Goal: Task Accomplishment & Management: Complete application form

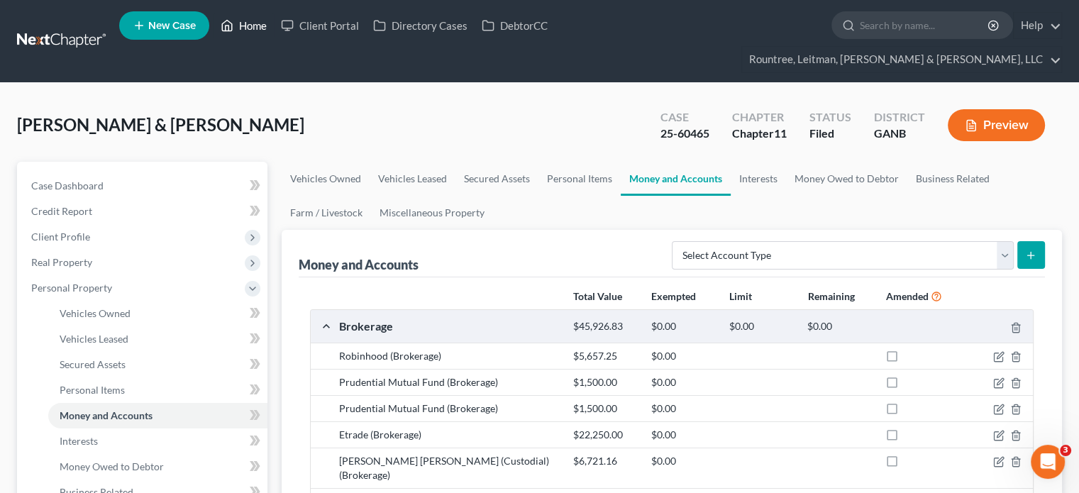
click at [255, 21] on link "Home" at bounding box center [244, 26] width 60 height 26
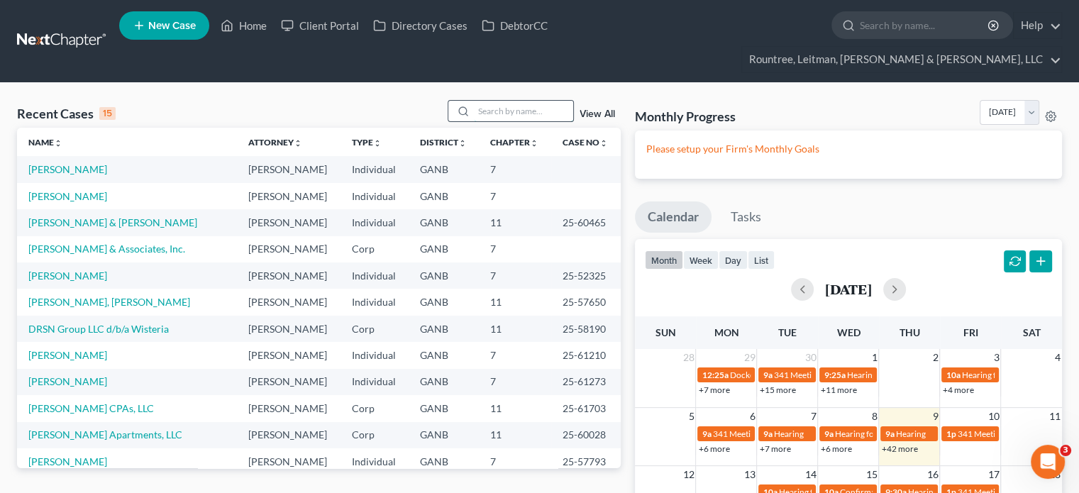
click at [501, 101] on input "search" at bounding box center [523, 111] width 99 height 21
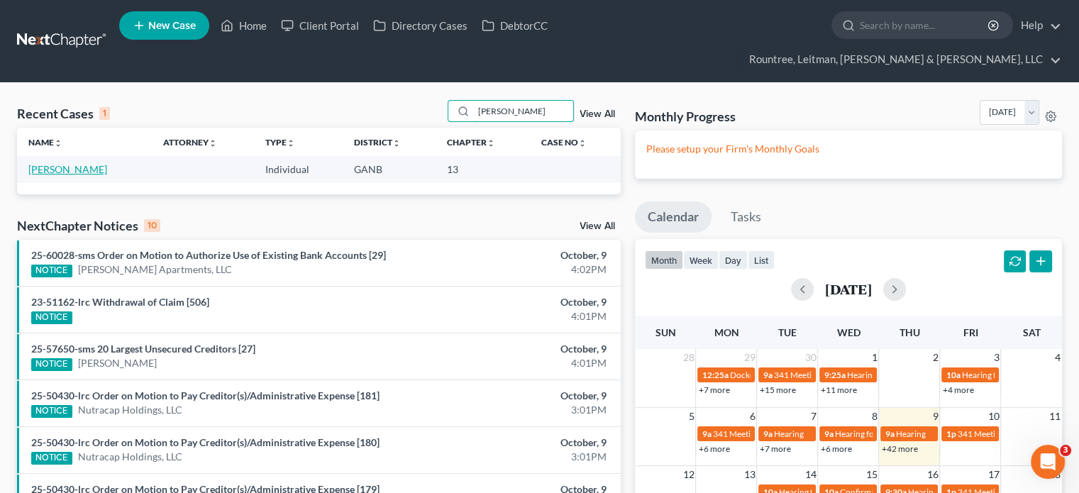
type input "jamal"
click at [57, 163] on link "[PERSON_NAME]" at bounding box center [67, 169] width 79 height 12
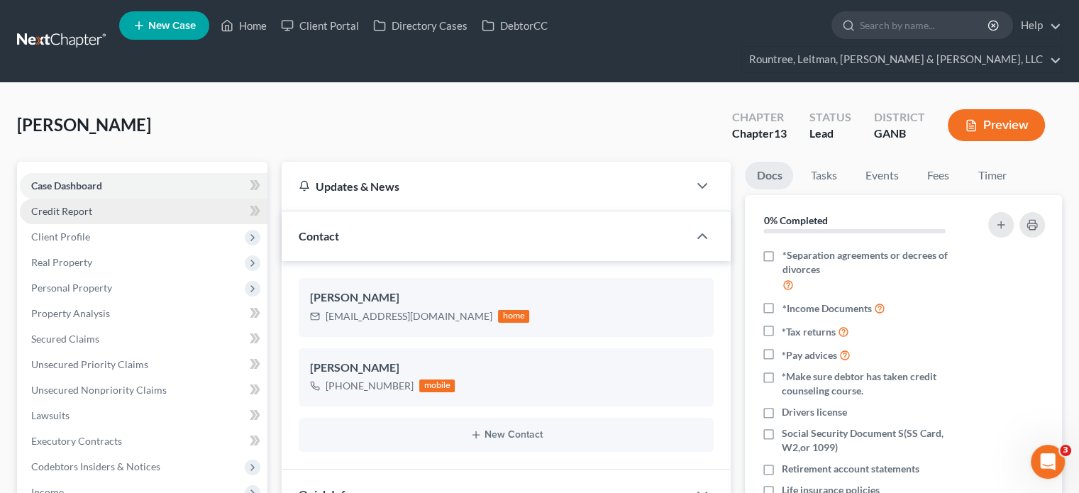
click at [71, 205] on span "Credit Report" at bounding box center [61, 211] width 61 height 12
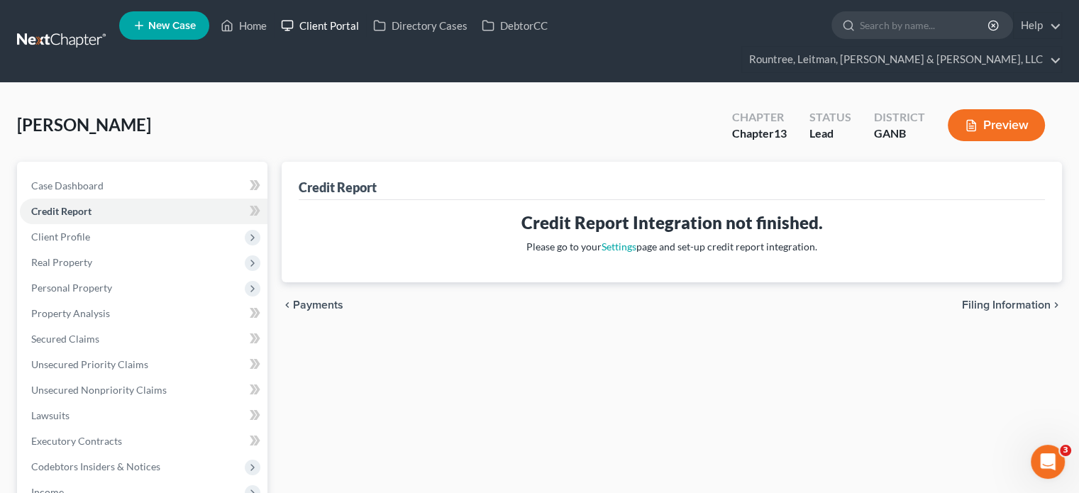
click at [338, 26] on link "Client Portal" at bounding box center [320, 26] width 92 height 26
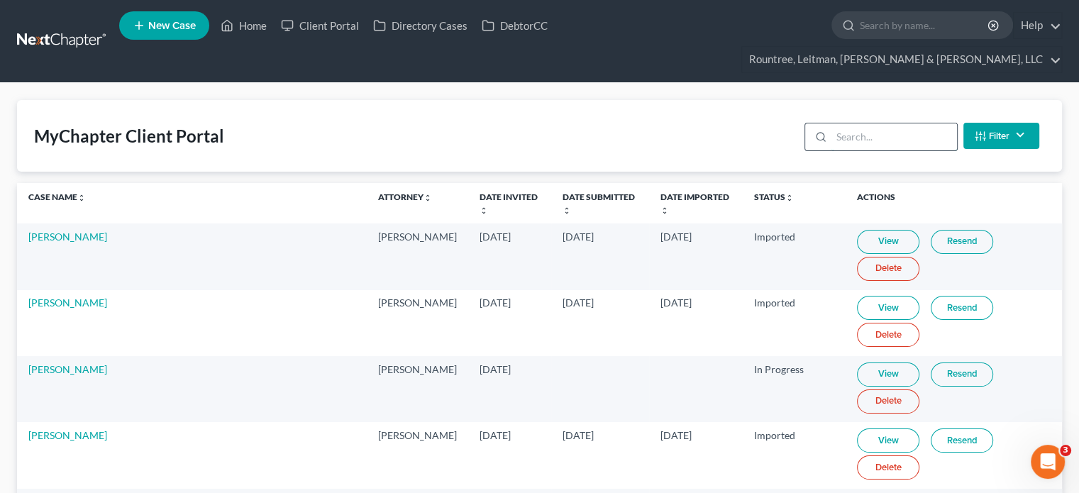
click at [903, 123] on input "search" at bounding box center [895, 136] width 126 height 27
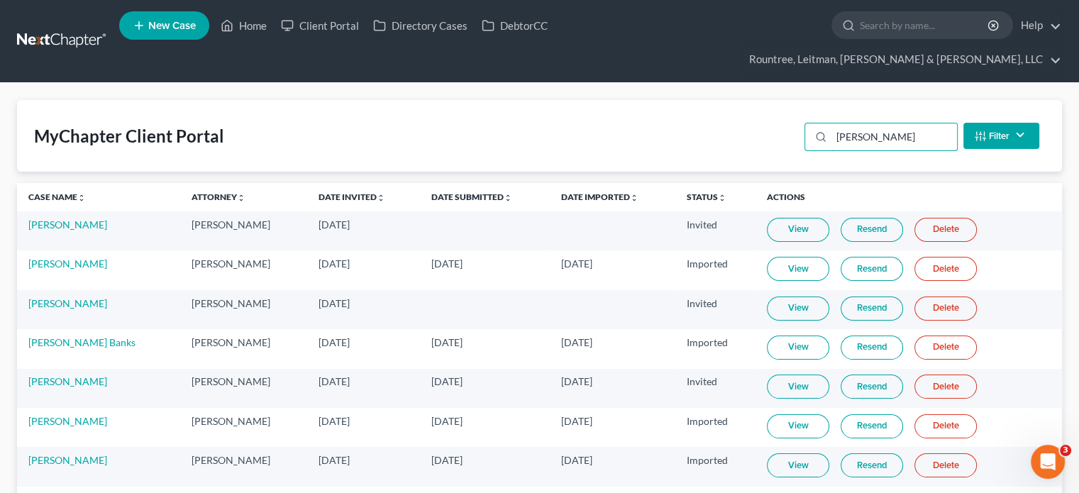
scroll to position [70, 0]
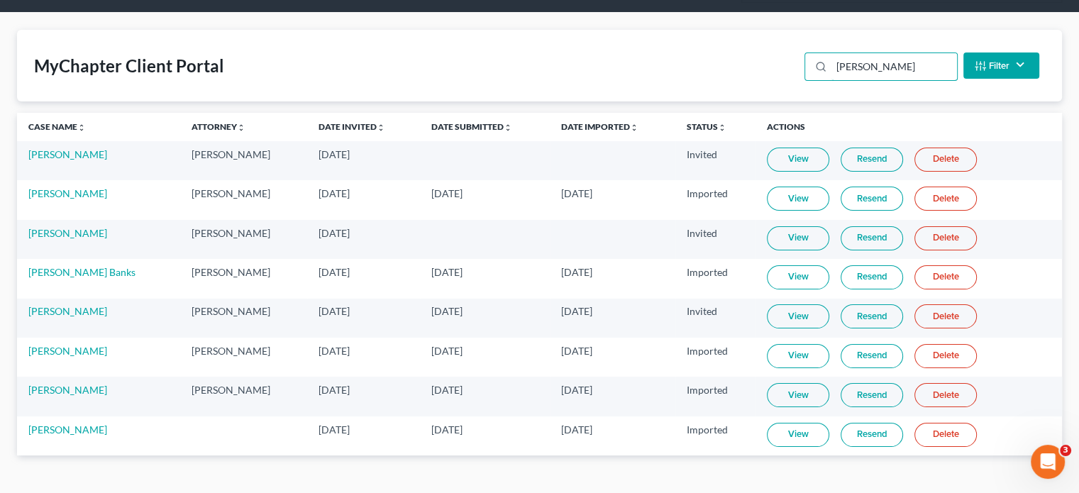
type input "williams"
click at [803, 423] on link "View" at bounding box center [798, 435] width 62 height 24
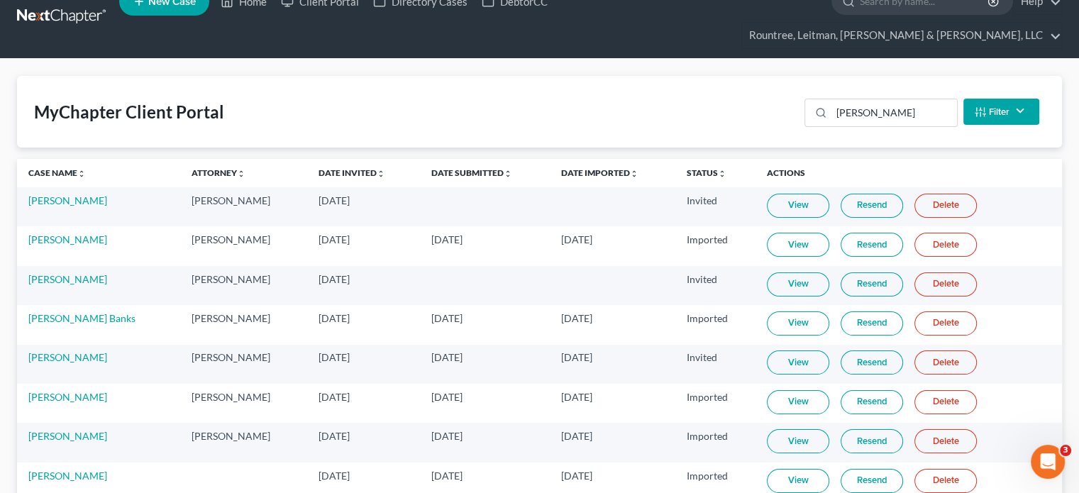
scroll to position [0, 0]
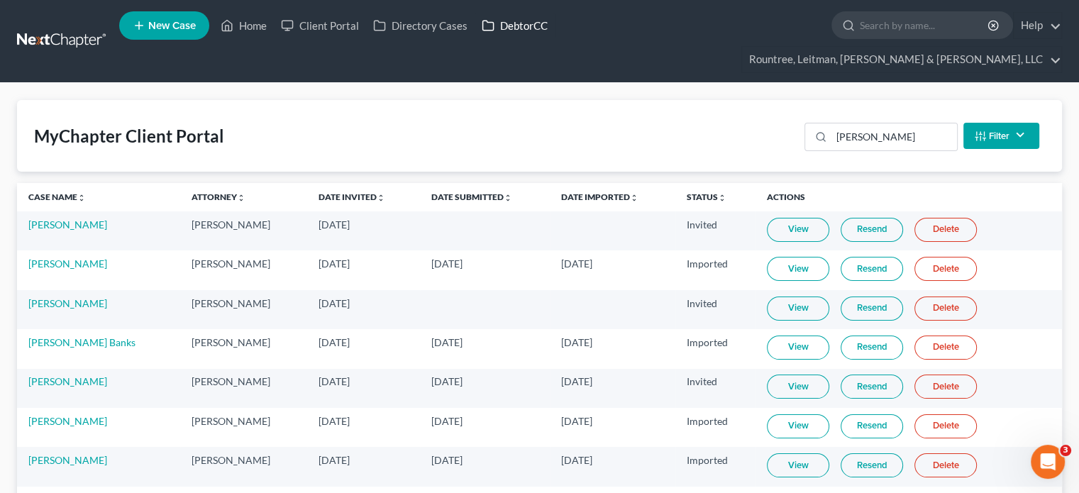
click at [509, 25] on link "DebtorCC" at bounding box center [515, 26] width 80 height 26
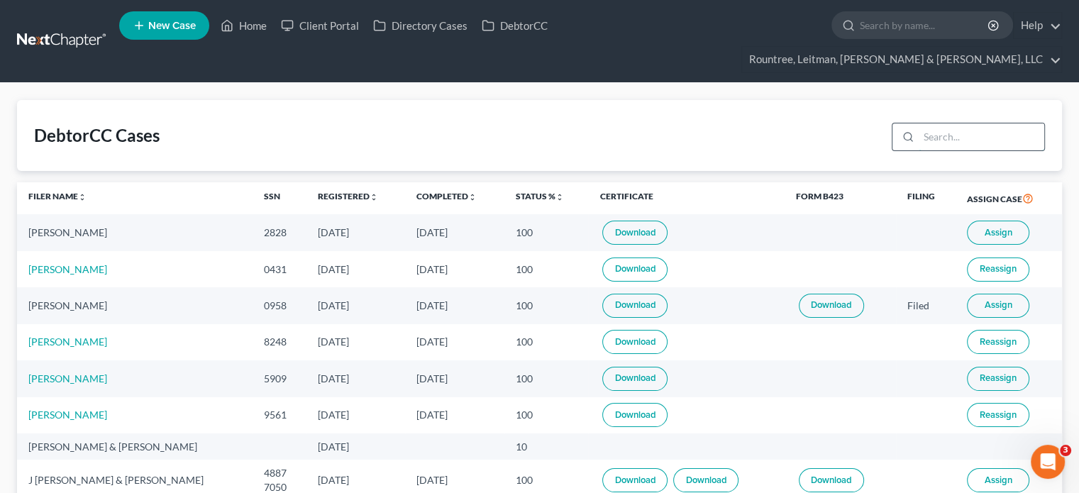
click at [947, 123] on input "search" at bounding box center [982, 136] width 126 height 27
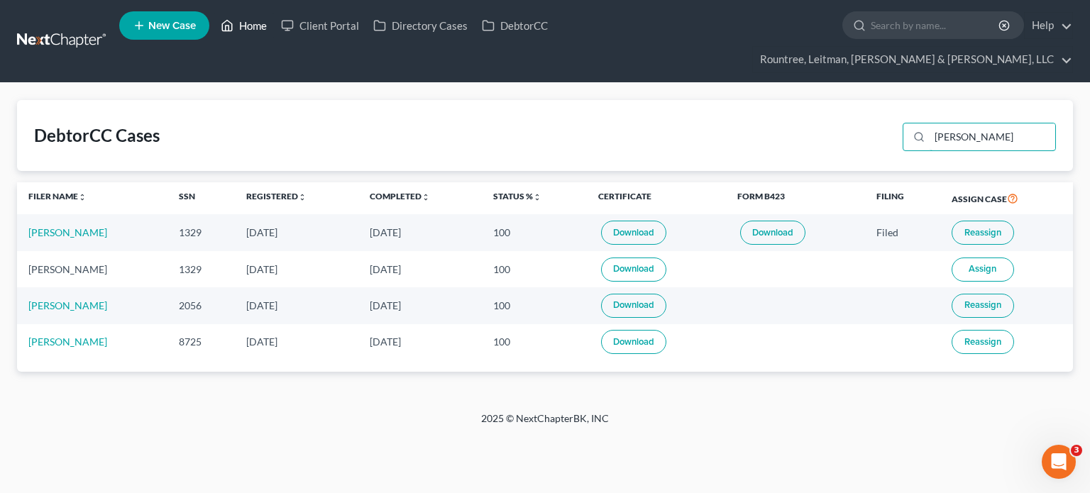
type input "williams"
click at [260, 21] on link "Home" at bounding box center [244, 26] width 60 height 26
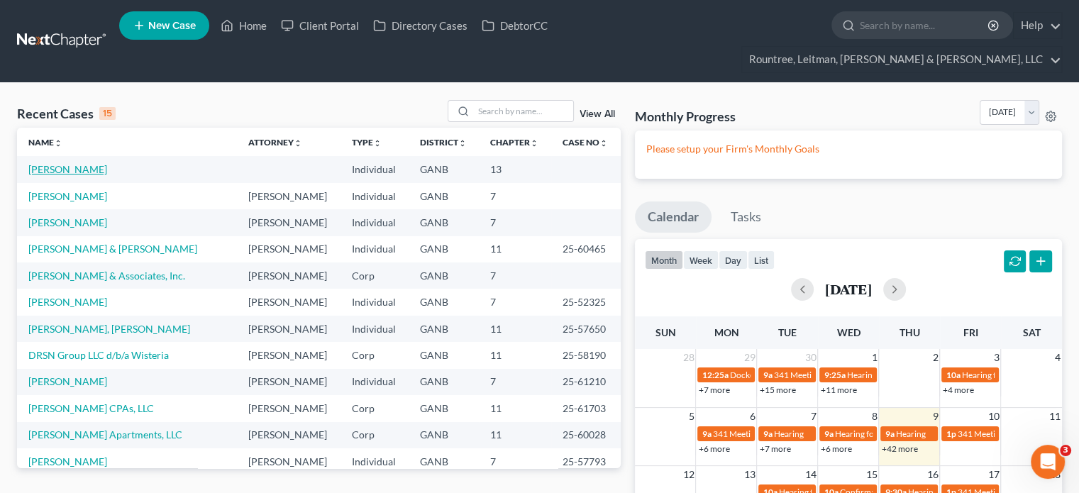
click at [46, 163] on link "[PERSON_NAME]" at bounding box center [67, 169] width 79 height 12
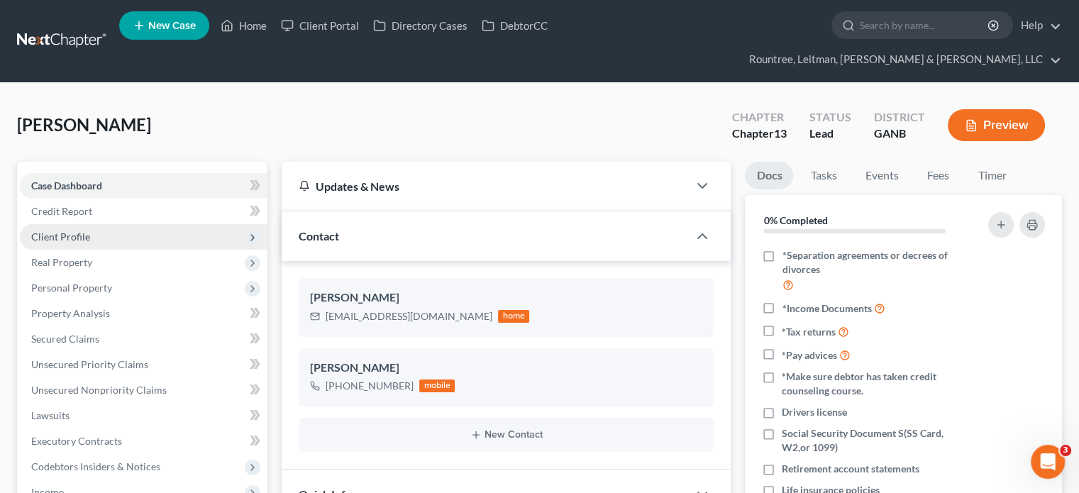
click at [53, 231] on span "Client Profile" at bounding box center [60, 237] width 59 height 12
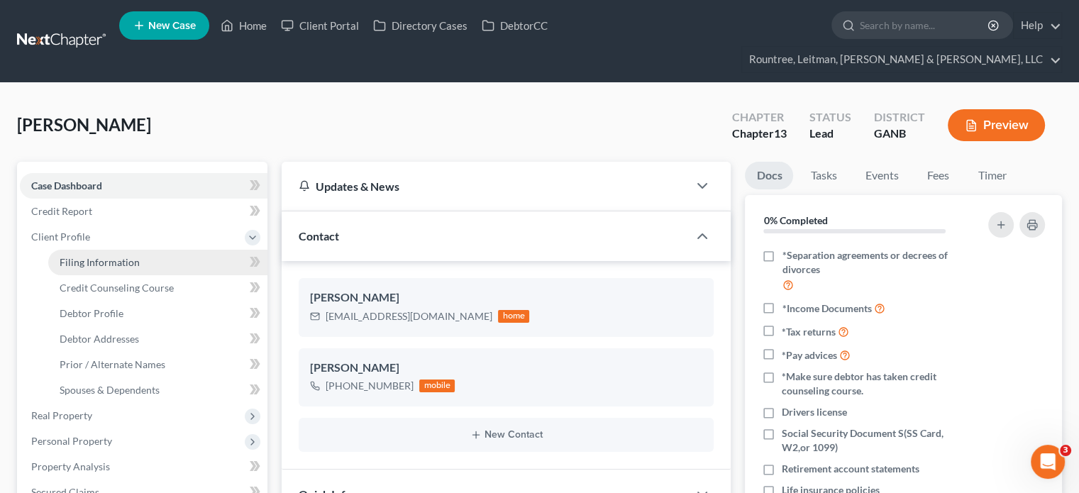
click at [105, 256] on span "Filing Information" at bounding box center [100, 262] width 80 height 12
select select "1"
select select "0"
select select "3"
select select "10"
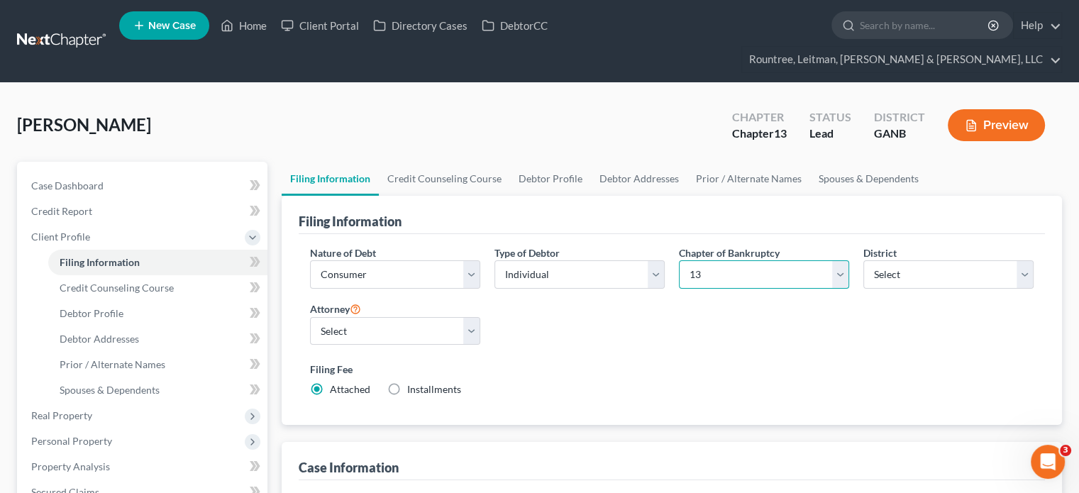
click at [747, 260] on select "Select 7 11 12 13" at bounding box center [764, 274] width 170 height 28
select select "1"
click at [679, 260] on select "Select 7 11 12 13" at bounding box center [764, 274] width 170 height 28
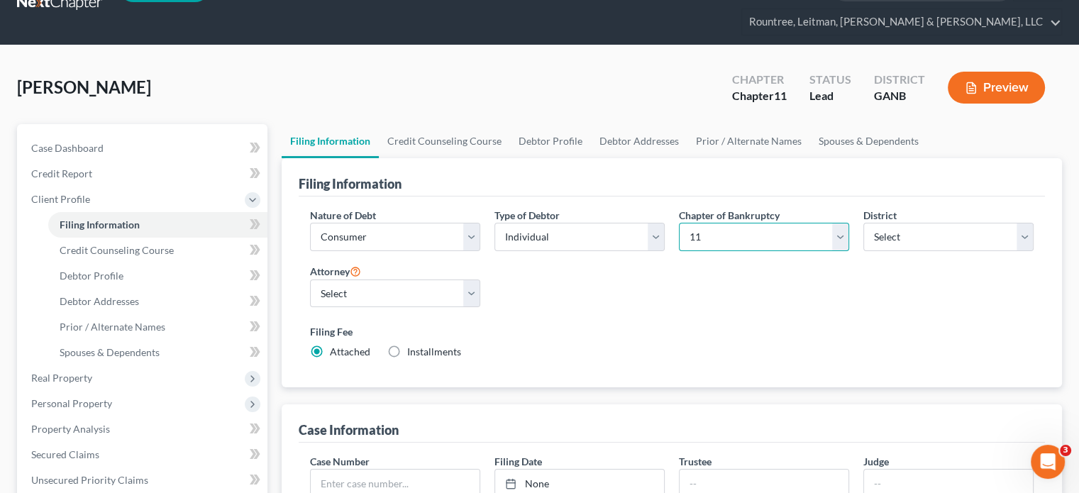
scroll to position [71, 0]
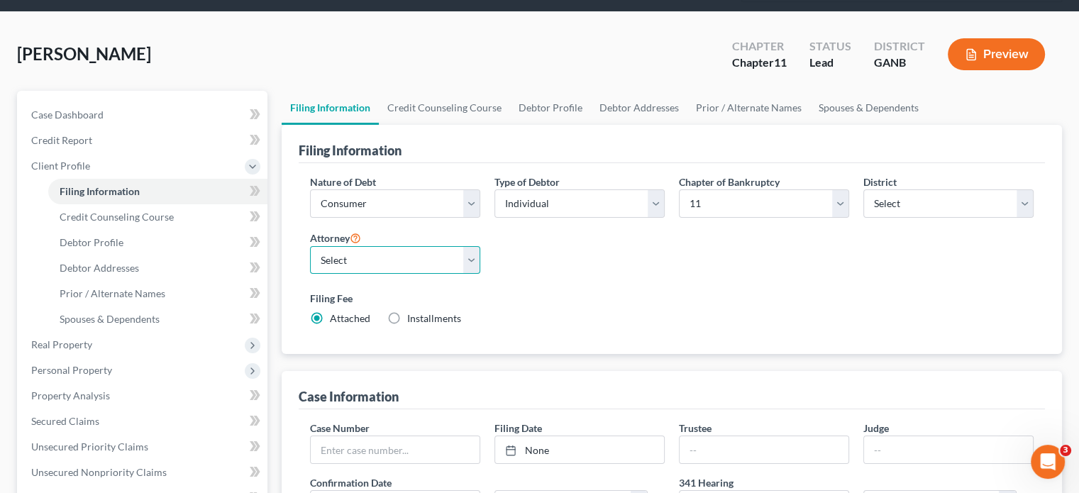
click at [470, 246] on select "Select Will Geer - GANB Will Geer - GAMB Will Geer - GASB William Rountree - GA…" at bounding box center [395, 260] width 170 height 28
select select "3"
click at [310, 246] on select "Select Will Geer - GANB Will Geer - GAMB Will Geer - GASB William Rountree - GA…" at bounding box center [395, 260] width 170 height 28
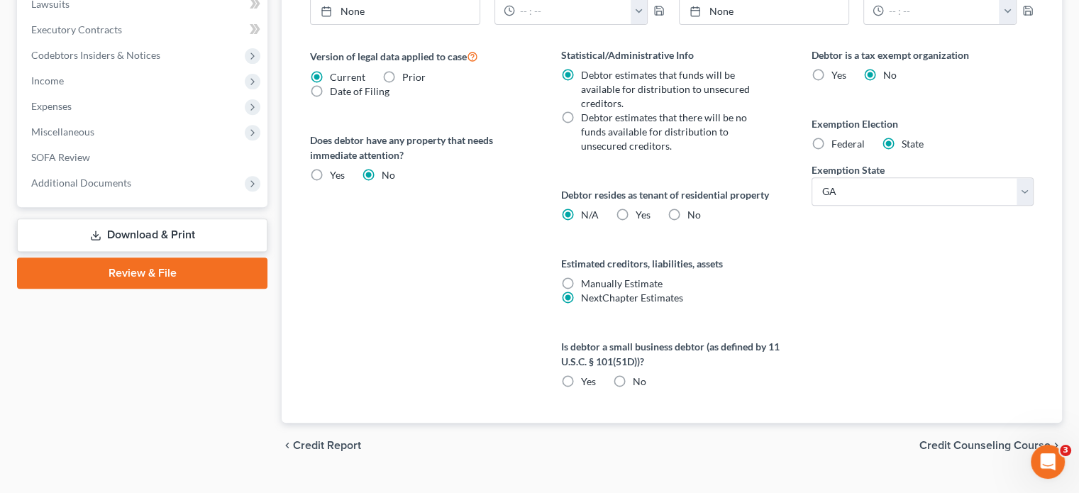
scroll to position [566, 0]
click at [971, 438] on span "Credit Counseling Course" at bounding box center [985, 443] width 131 height 11
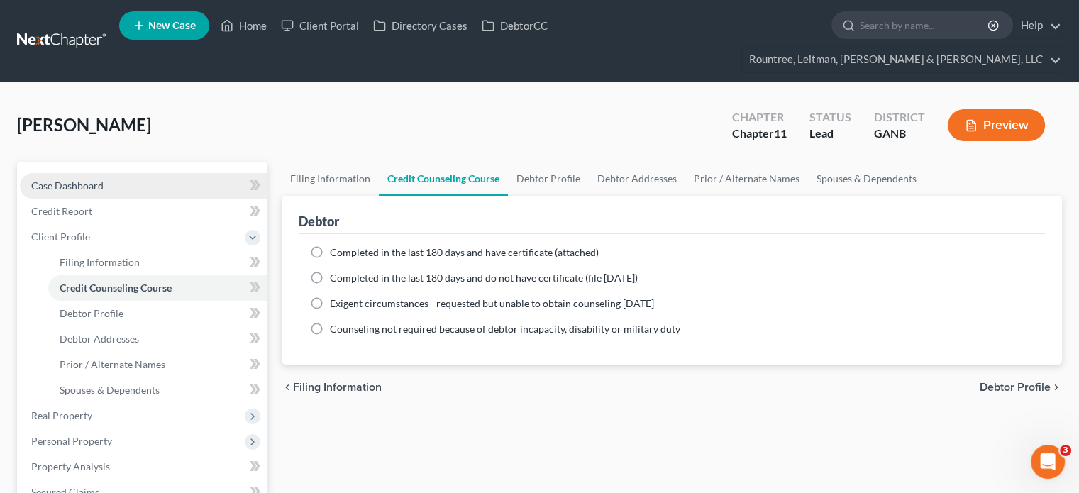
click at [64, 180] on span "Case Dashboard" at bounding box center [67, 186] width 72 height 12
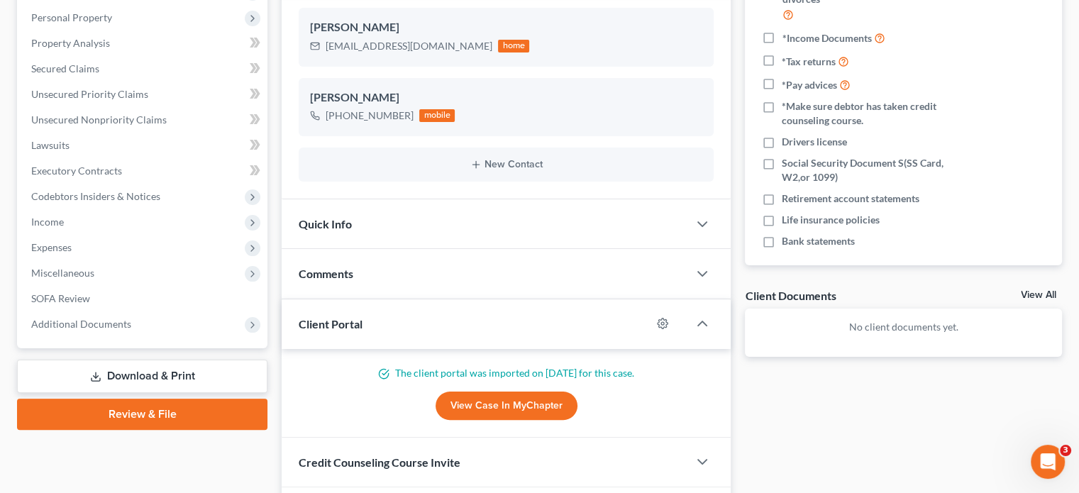
scroll to position [270, 0]
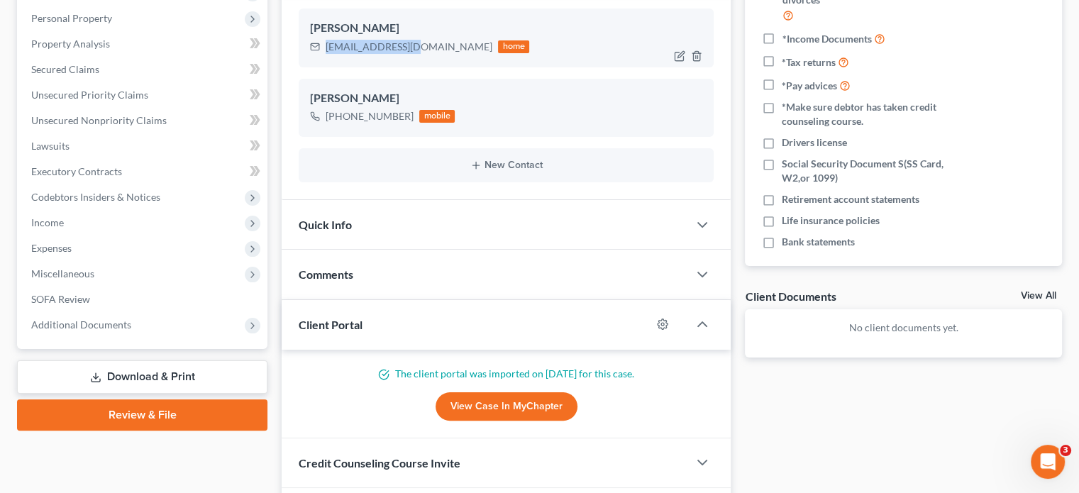
drag, startPoint x: 324, startPoint y: 18, endPoint x: 414, endPoint y: 28, distance: 91.3
click at [414, 38] on div "fj60005@gmail.com home" at bounding box center [419, 47] width 219 height 18
copy div "[EMAIL_ADDRESS][DOMAIN_NAME]"
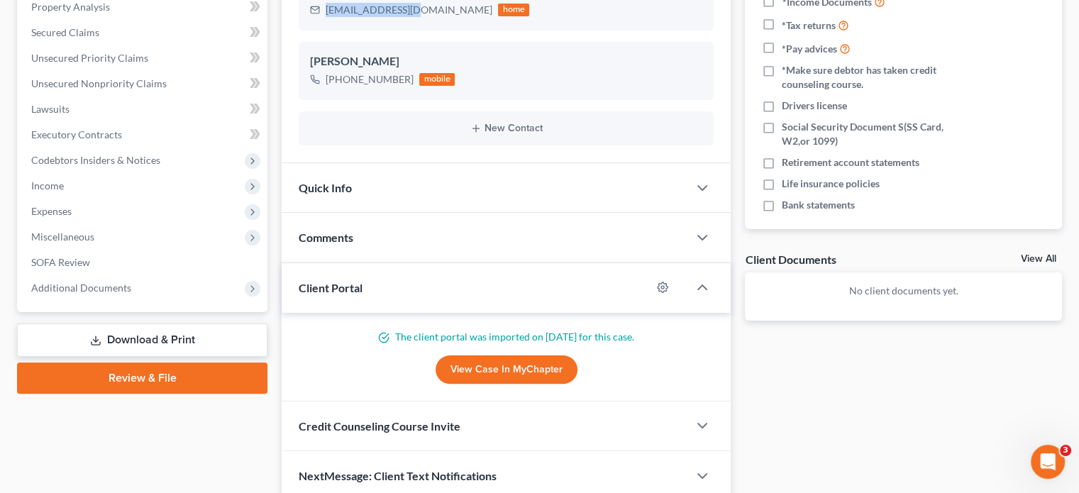
scroll to position [341, 0]
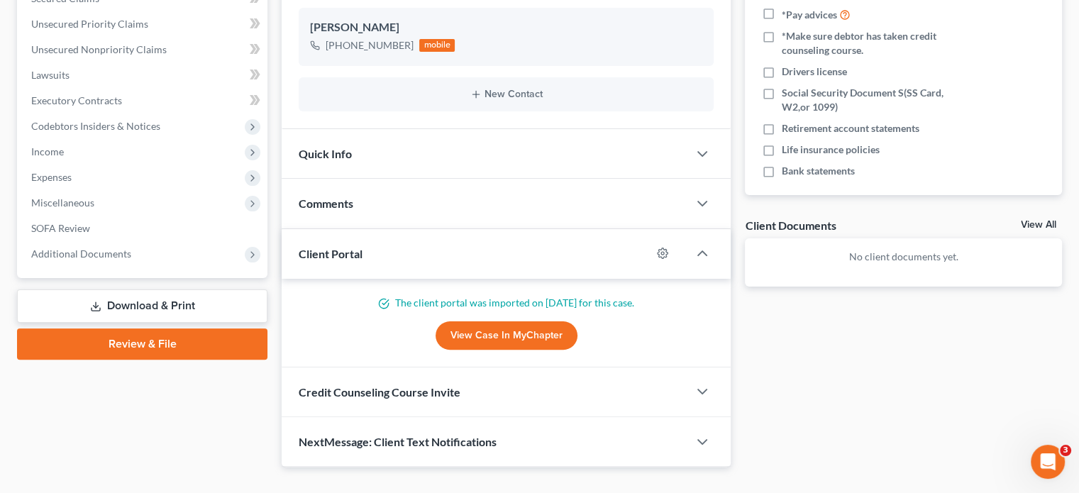
click at [395, 385] on span "Credit Counseling Course Invite" at bounding box center [380, 391] width 162 height 13
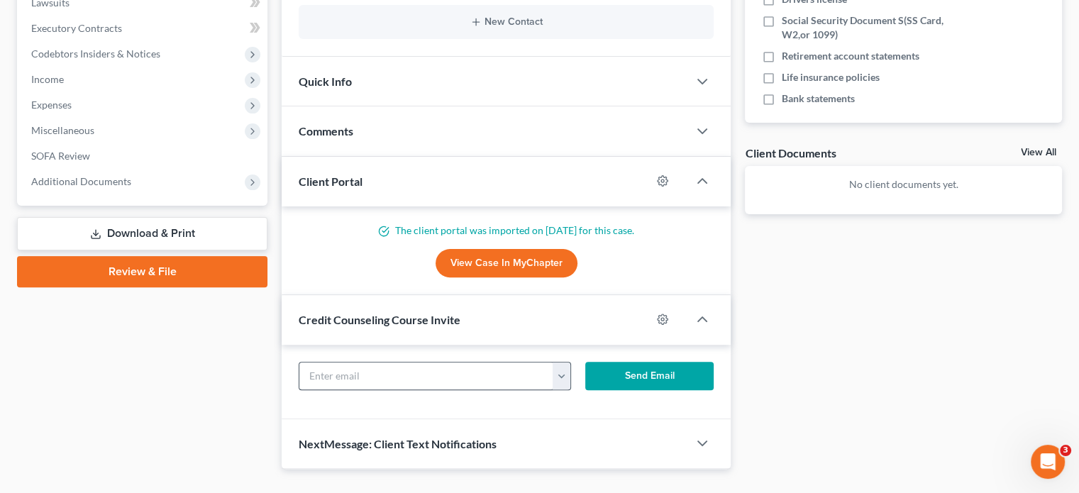
scroll to position [414, 0]
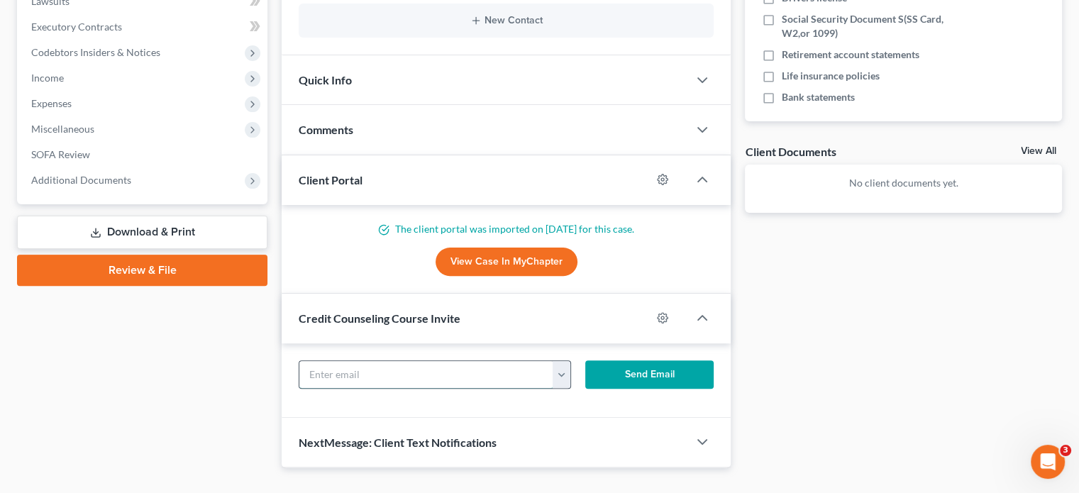
click at [381, 361] on input "text" at bounding box center [426, 374] width 254 height 27
paste input "[EMAIL_ADDRESS][DOMAIN_NAME]"
type input "[EMAIL_ADDRESS][DOMAIN_NAME]"
click at [647, 360] on button "Send Email" at bounding box center [649, 374] width 129 height 28
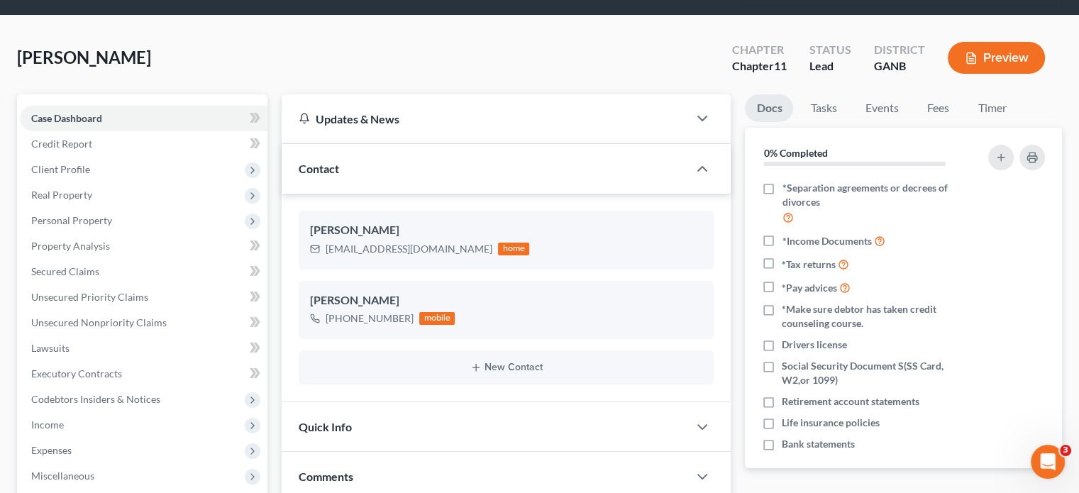
scroll to position [60, 0]
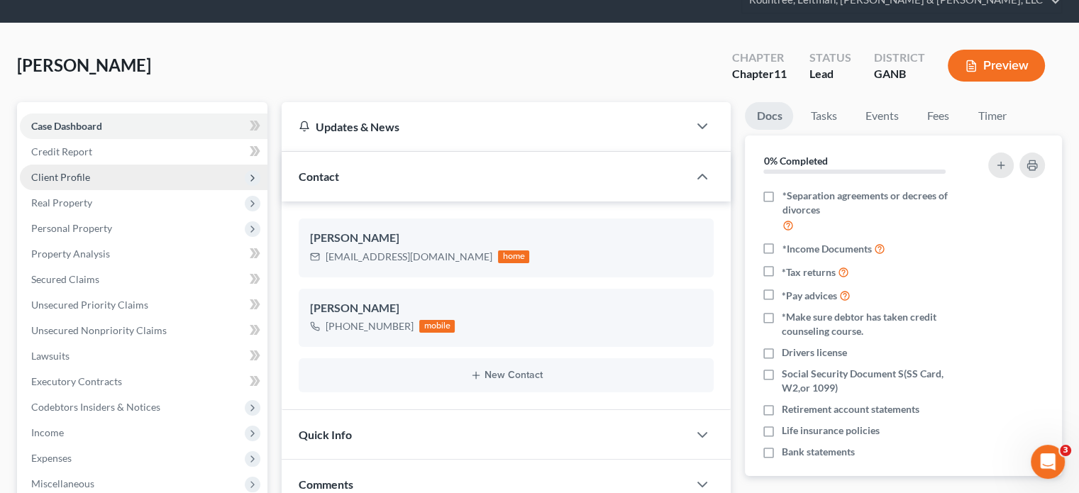
click at [71, 171] on span "Client Profile" at bounding box center [60, 177] width 59 height 12
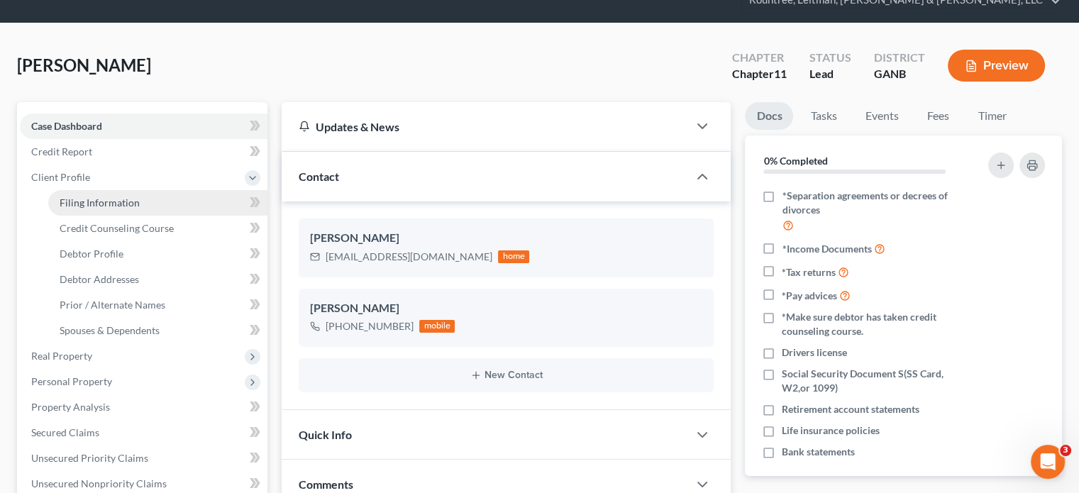
click at [89, 197] on span "Filing Information" at bounding box center [100, 203] width 80 height 12
select select "1"
select select "0"
select select "1"
select select "19"
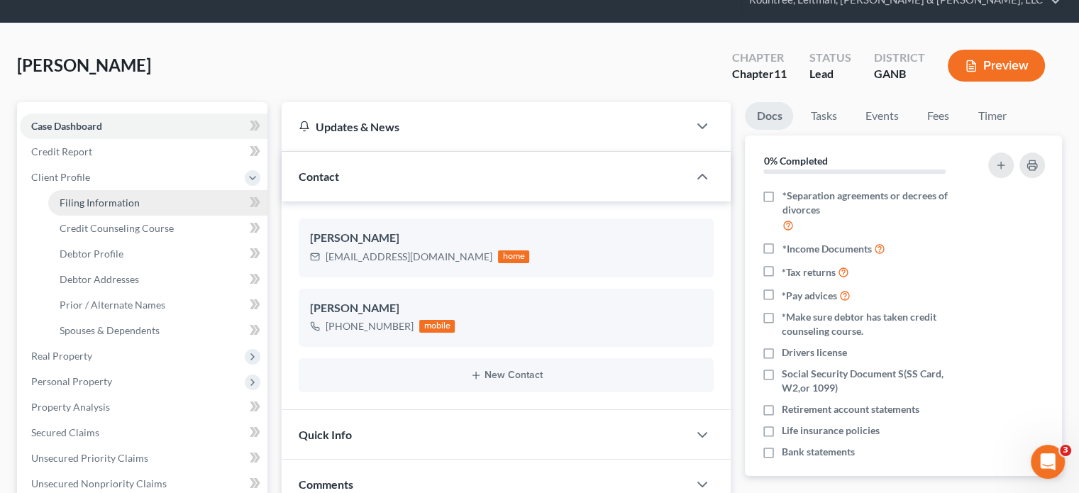
select select "3"
select select "10"
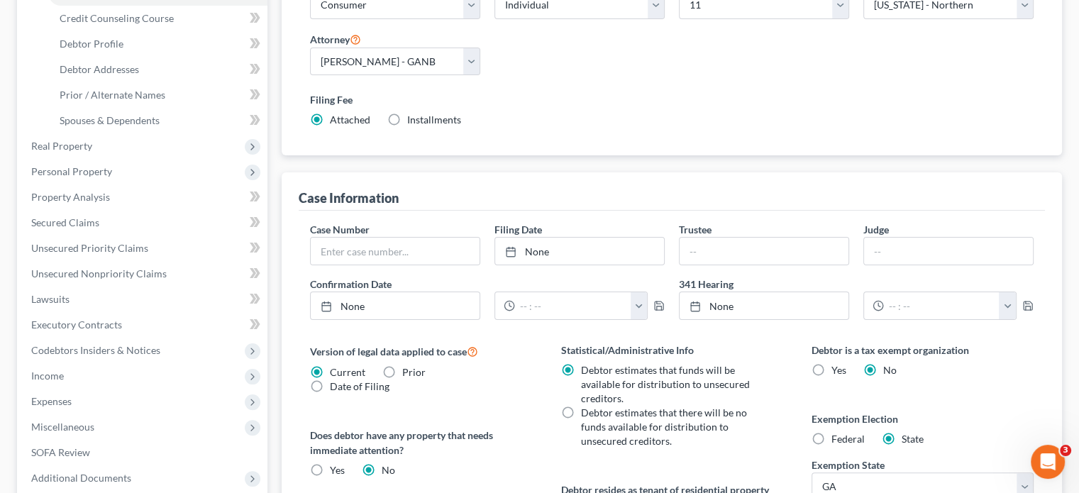
scroll to position [211, 0]
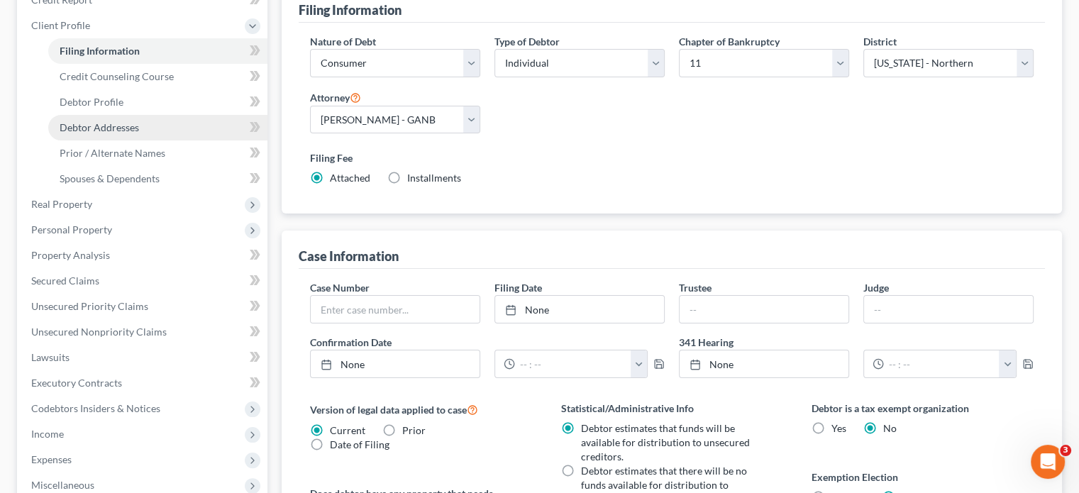
click at [107, 121] on span "Debtor Addresses" at bounding box center [99, 127] width 79 height 12
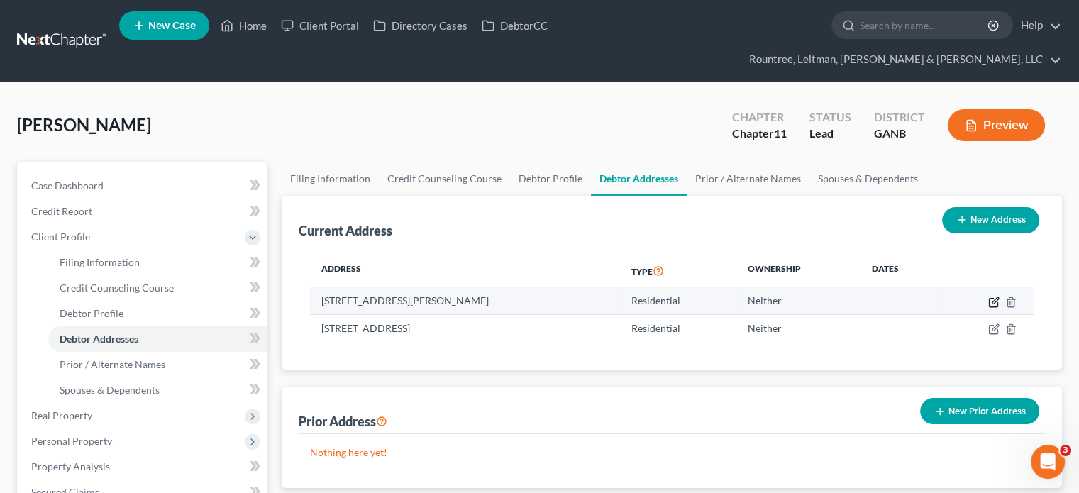
click at [988, 297] on icon "button" at bounding box center [993, 302] width 11 height 11
select select "10"
select select "0"
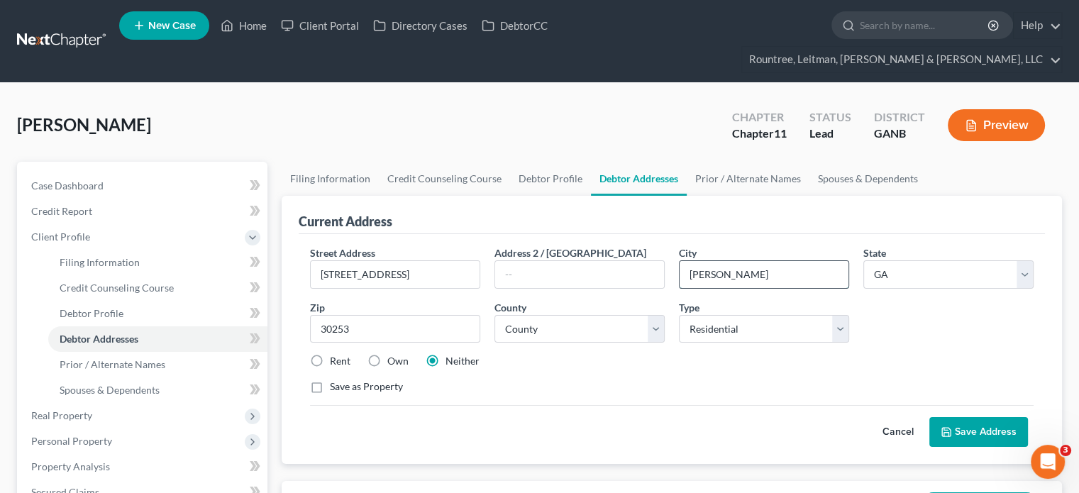
click at [707, 261] on input "Mcdonough" at bounding box center [764, 274] width 169 height 27
type input "McDonough"
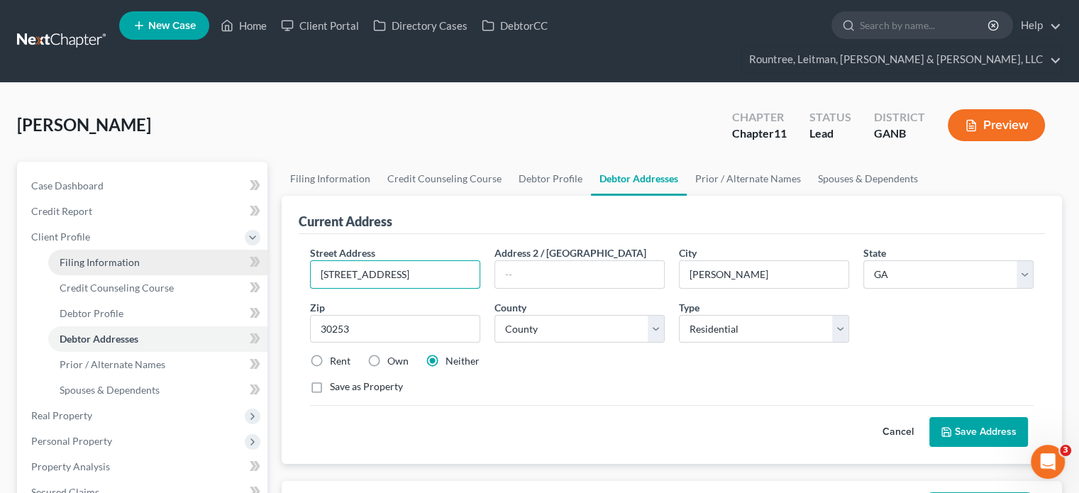
drag, startPoint x: 424, startPoint y: 246, endPoint x: 198, endPoint y: 245, distance: 225.6
click at [978, 417] on button "Save Address" at bounding box center [978, 432] width 99 height 30
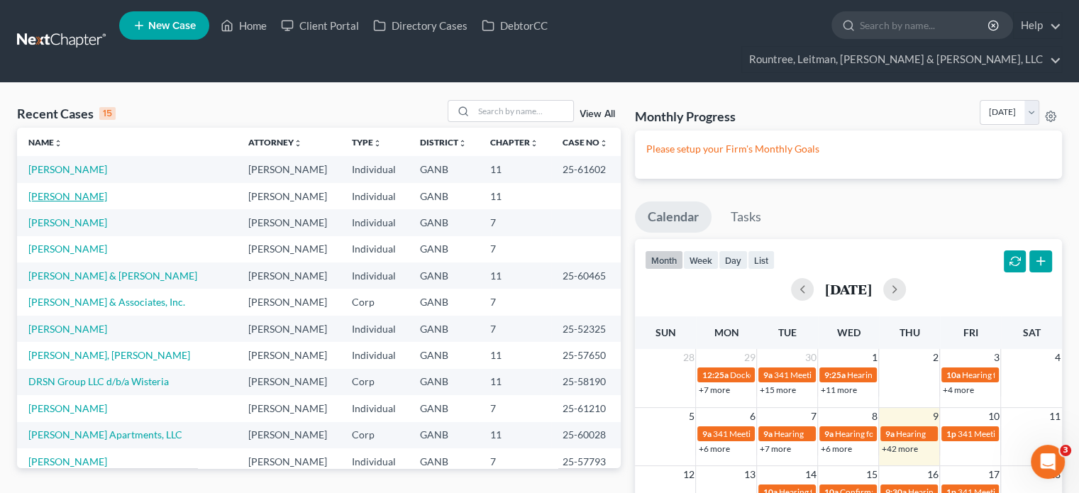
click at [50, 190] on link "[PERSON_NAME]" at bounding box center [67, 196] width 79 height 12
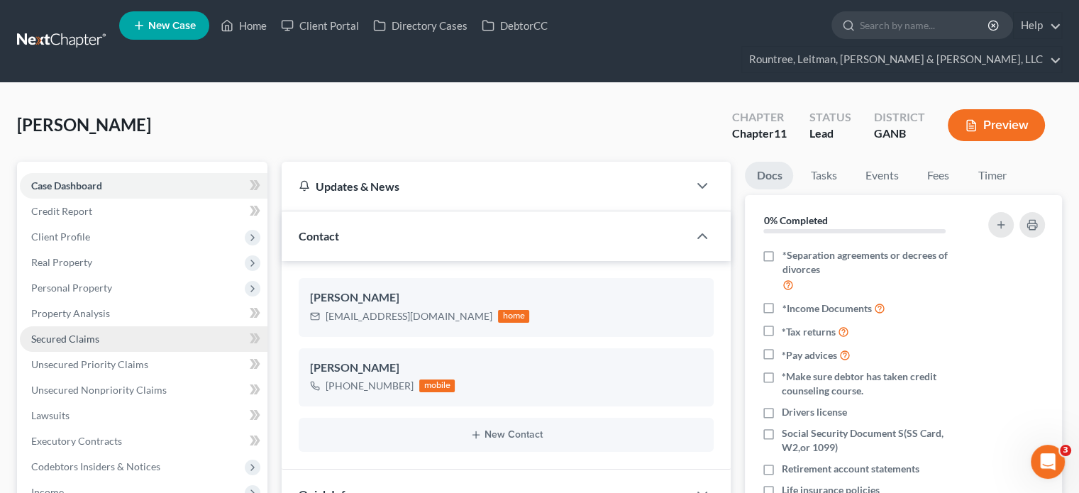
click at [64, 333] on span "Secured Claims" at bounding box center [65, 339] width 68 height 12
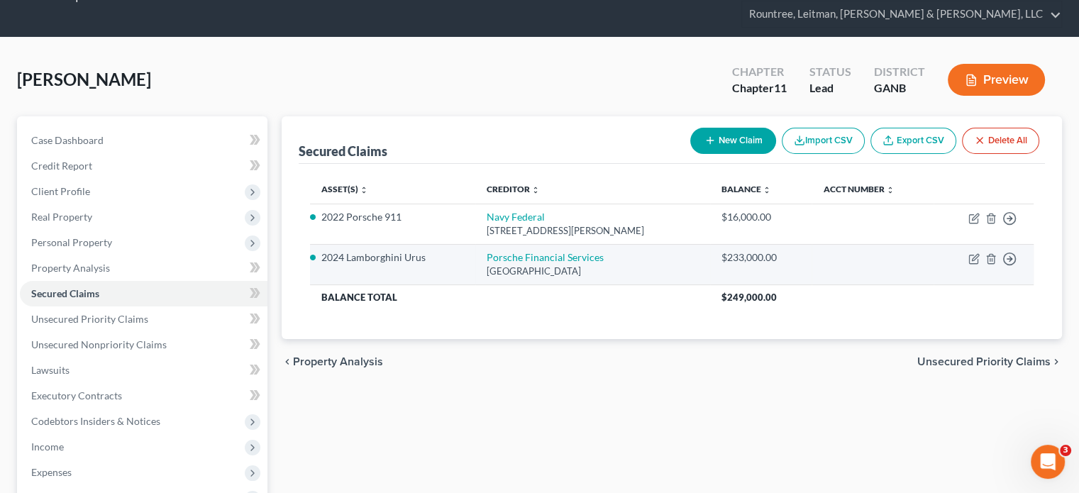
scroll to position [71, 0]
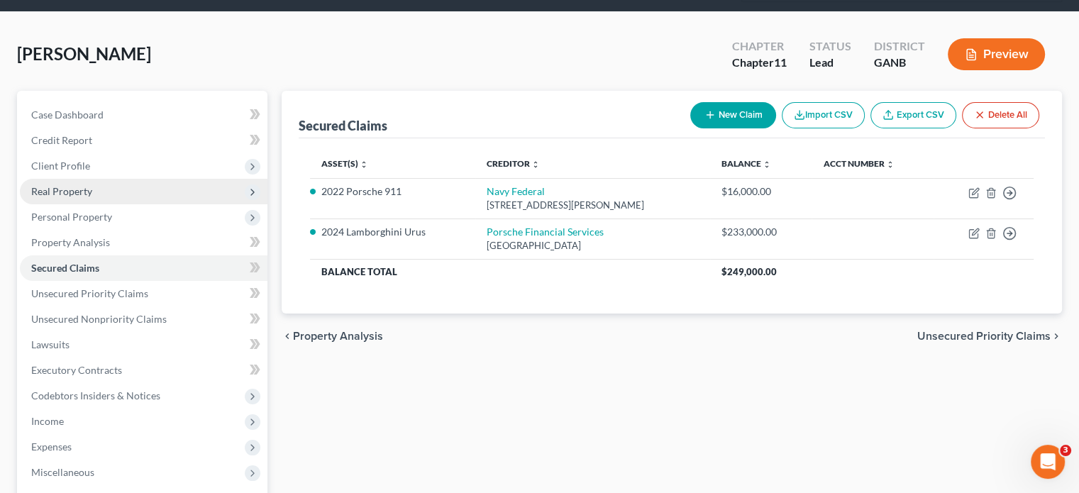
click at [65, 185] on span "Real Property" at bounding box center [61, 191] width 61 height 12
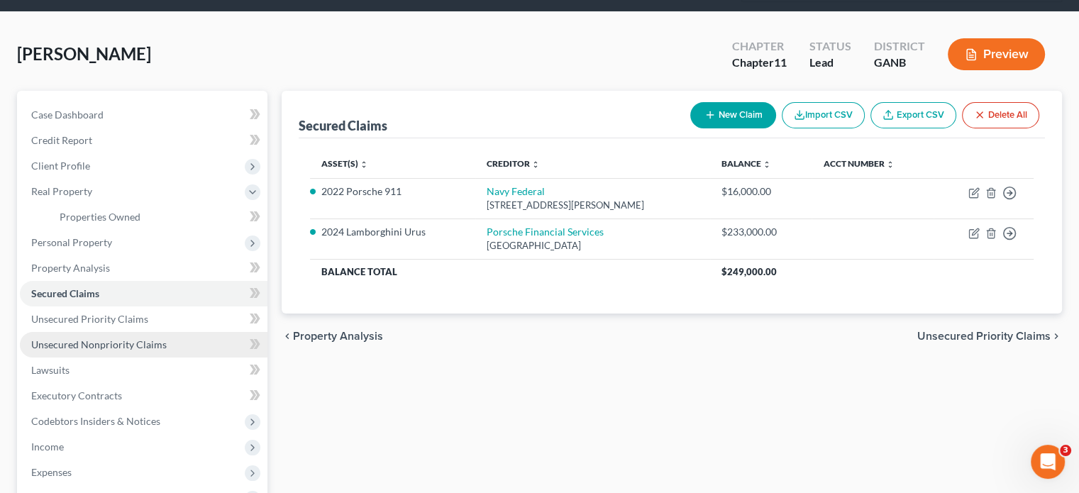
click at [82, 338] on span "Unsecured Nonpriority Claims" at bounding box center [99, 344] width 136 height 12
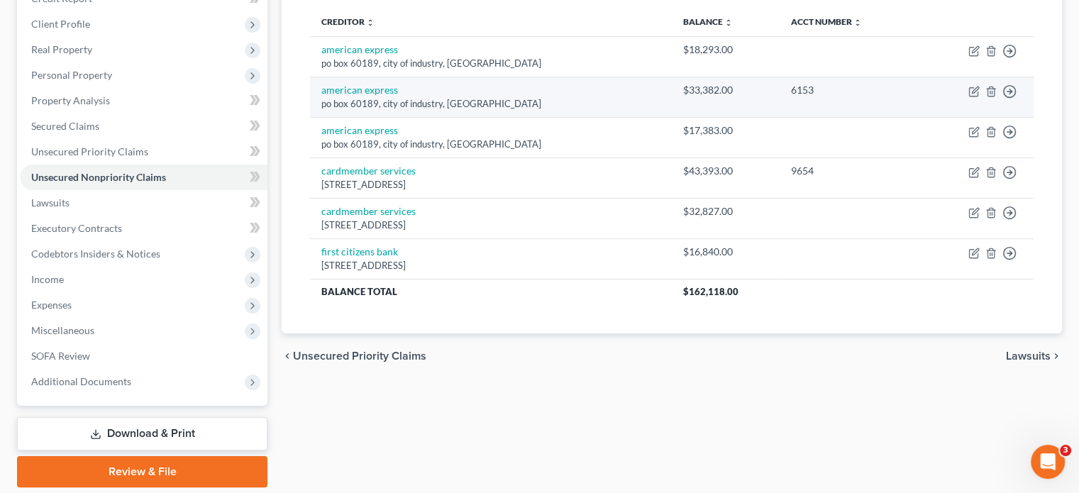
scroll to position [142, 0]
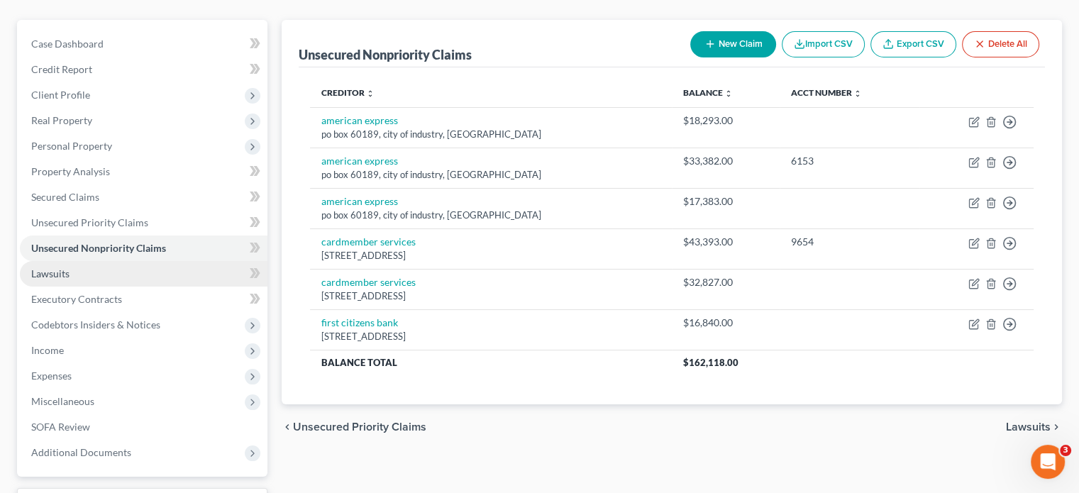
click at [68, 267] on span "Lawsuits" at bounding box center [50, 273] width 38 height 12
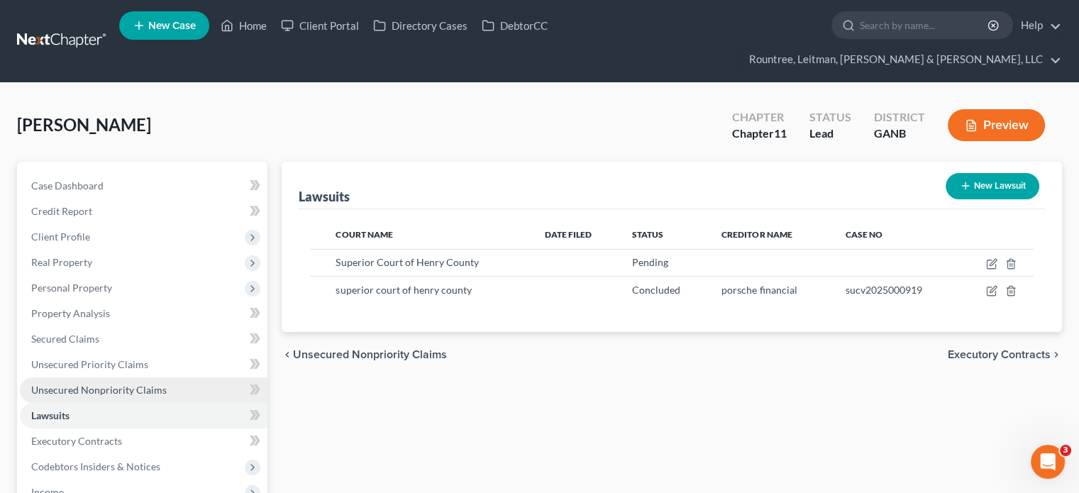
click at [85, 384] on span "Unsecured Nonpriority Claims" at bounding box center [99, 390] width 136 height 12
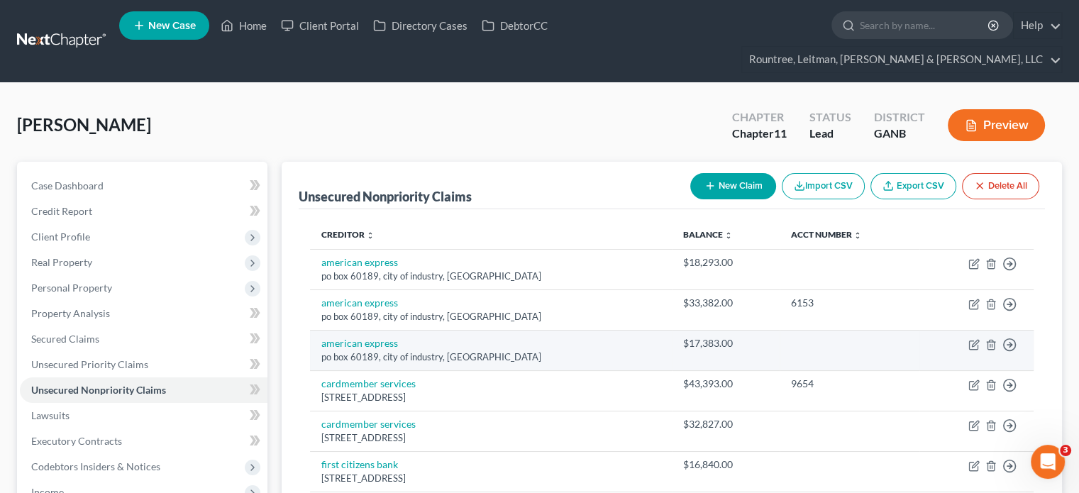
scroll to position [71, 0]
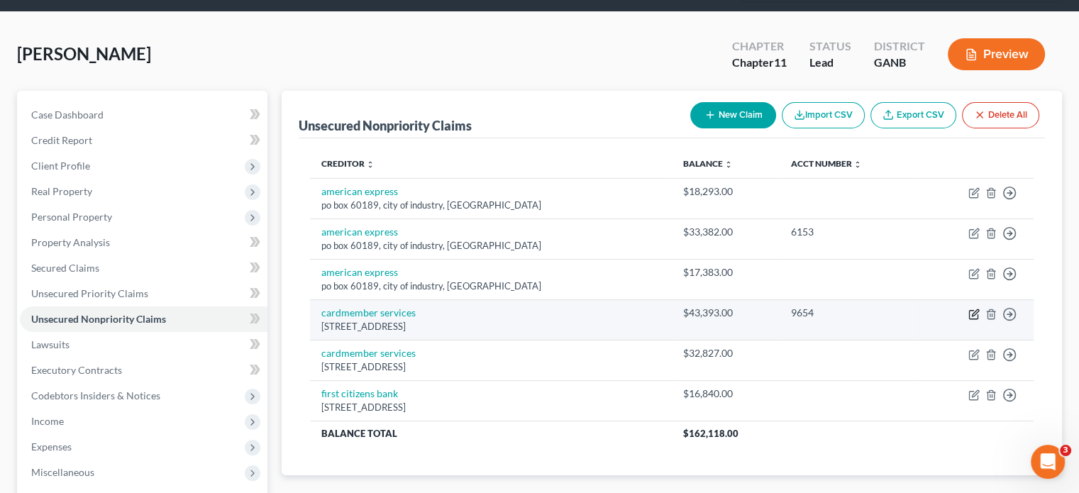
click at [973, 309] on icon "button" at bounding box center [975, 312] width 6 height 6
select select "28"
select select "2"
select select "0"
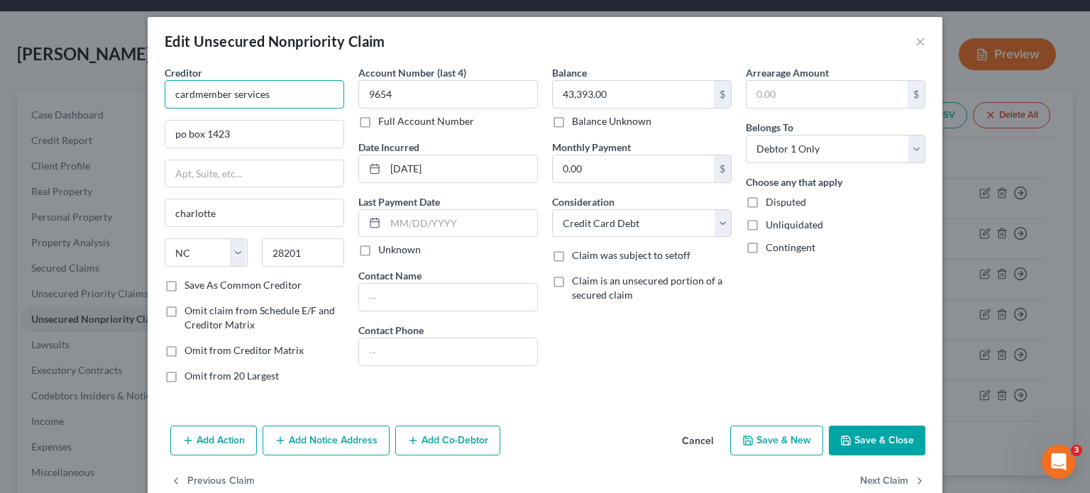
drag, startPoint x: 303, startPoint y: 89, endPoint x: -143, endPoint y: 33, distance: 449.8
click at [0, 33] on html "Home New Case Client Portal Directory Cases DebtorCC Rountree, [PERSON_NAME], […" at bounding box center [545, 306] width 1090 height 754
type input "JPM Chase"
click at [712, 221] on select "Select Cable / Satellite Services Collection Agency Credit Card Debt Debt Couns…" at bounding box center [642, 223] width 180 height 28
select select "14"
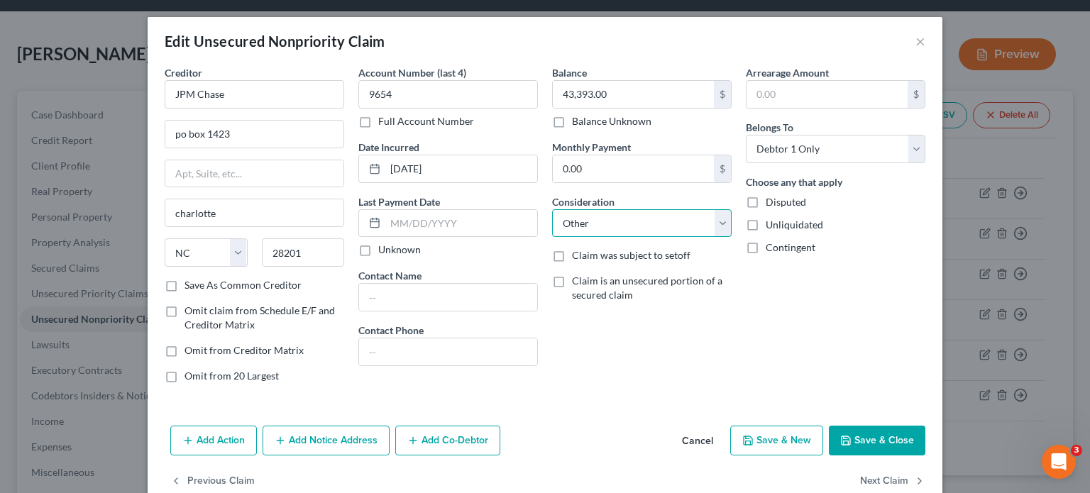
click at [552, 209] on select "Select Cable / Satellite Services Collection Agency Credit Card Debt Debt Couns…" at bounding box center [642, 223] width 180 height 28
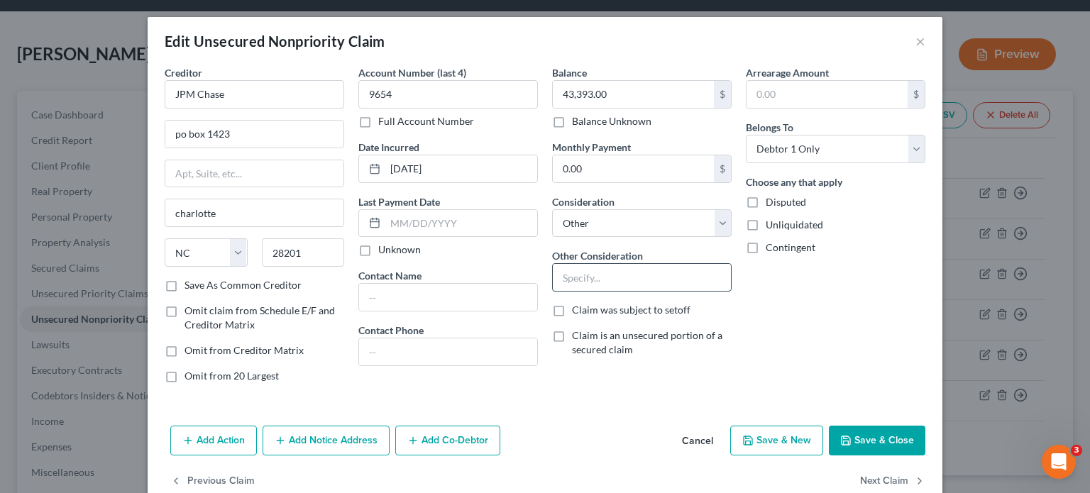
click at [644, 274] on input "text" at bounding box center [642, 277] width 178 height 27
type input "Guaranty on business debt"
click at [907, 146] on select "Select Debtor 1 Only Debtor 2 Only Debtor 1 And Debtor 2 Only At Least One Of T…" at bounding box center [836, 149] width 180 height 28
select select "3"
click at [746, 135] on select "Select Debtor 1 Only Debtor 2 Only Debtor 1 And Debtor 2 Only At Least One Of T…" at bounding box center [836, 149] width 180 height 28
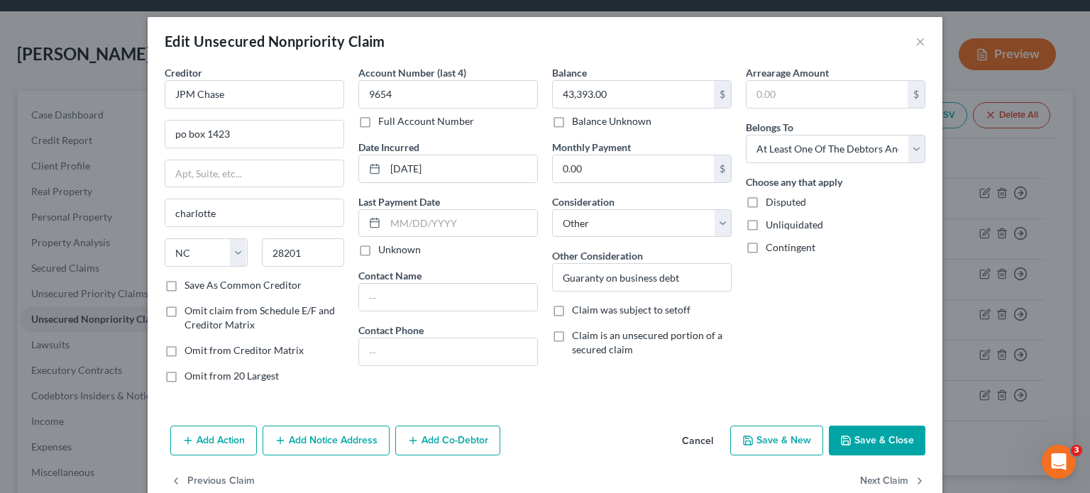
click at [873, 436] on button "Save & Close" at bounding box center [877, 441] width 96 height 30
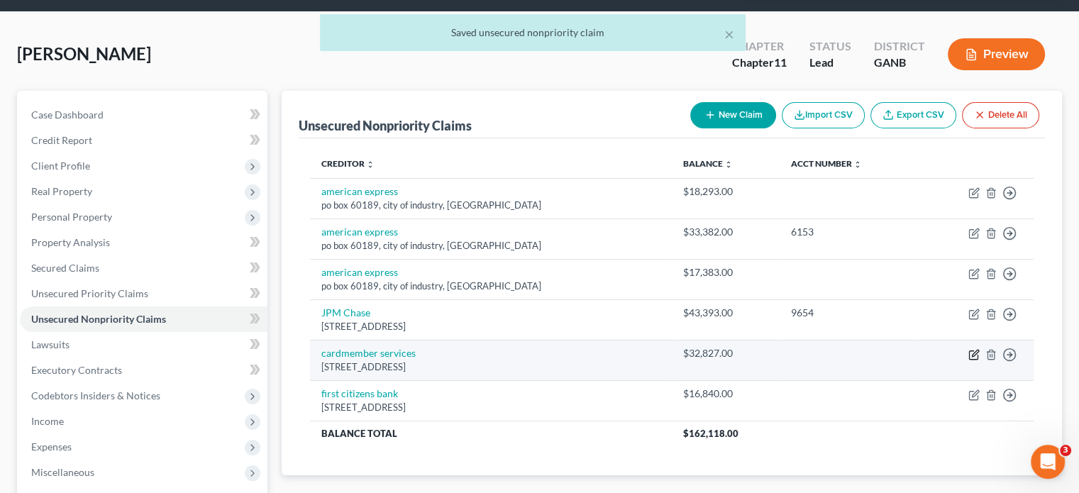
click at [973, 350] on icon "button" at bounding box center [975, 353] width 6 height 6
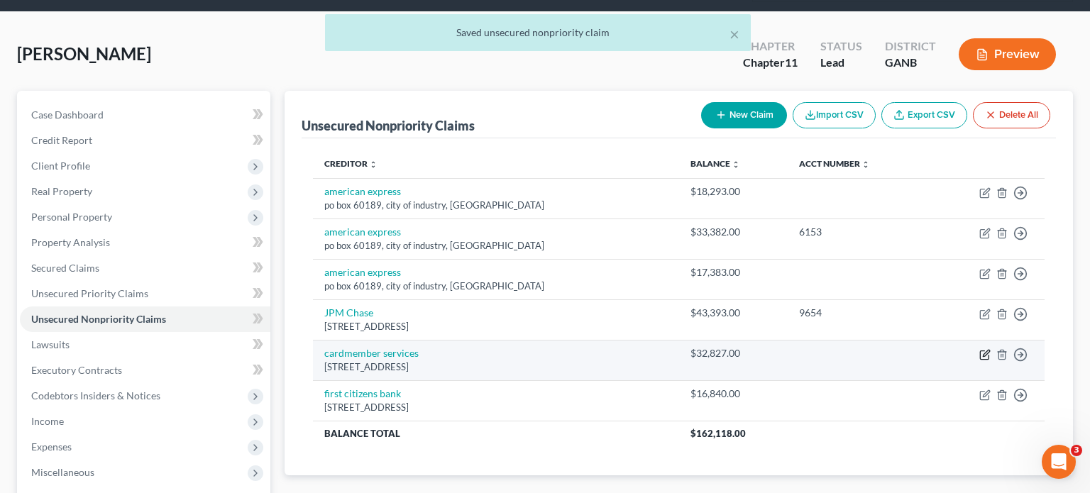
select select "28"
select select "2"
select select "0"
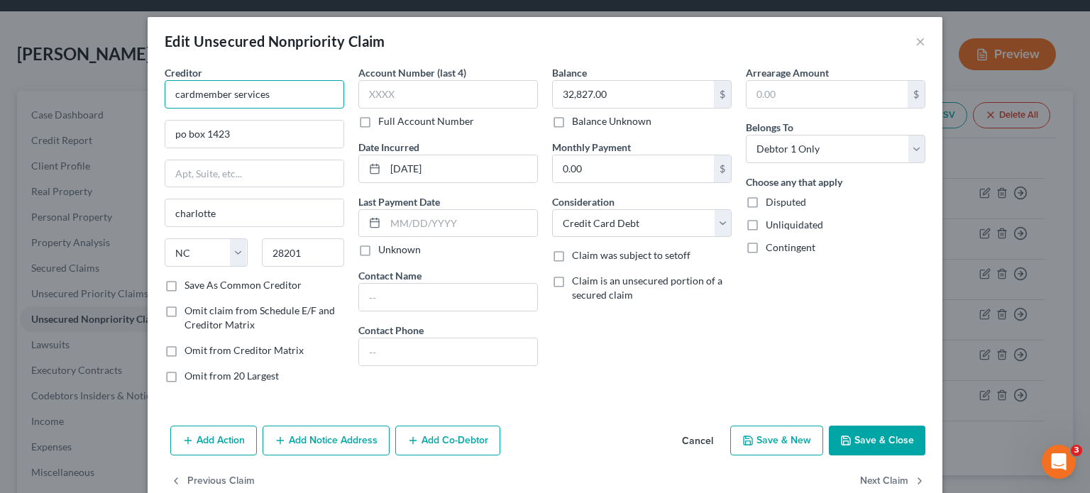
drag, startPoint x: 298, startPoint y: 94, endPoint x: -43, endPoint y: 76, distance: 341.1
click at [0, 76] on html "Home New Case Client Portal Directory Cases DebtorCC Rountree, [PERSON_NAME], […" at bounding box center [545, 306] width 1090 height 754
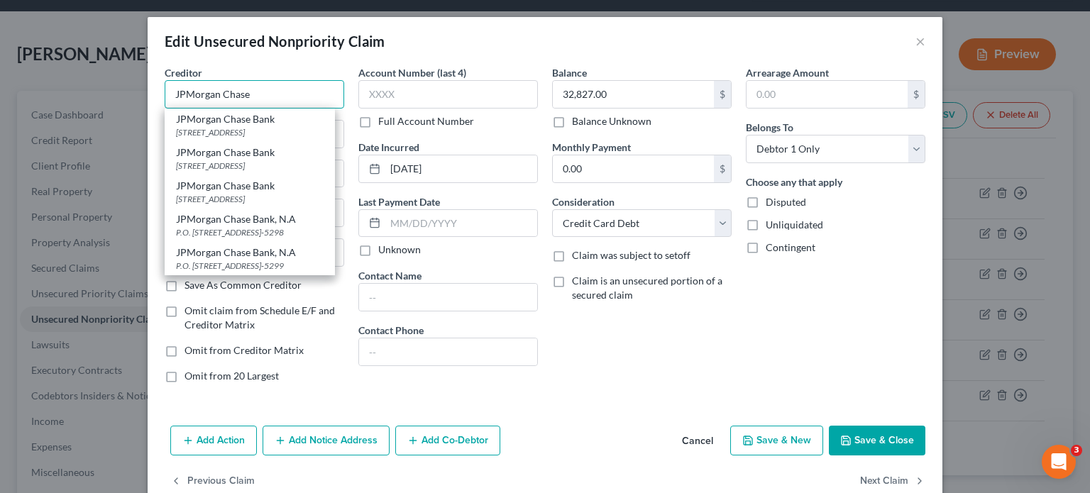
type input "JPMorgan Chase"
click at [610, 368] on div "Balance 32,827.00 $ Balance Unknown Balance Undetermined 32,827.00 $ Balance Un…" at bounding box center [642, 229] width 194 height 329
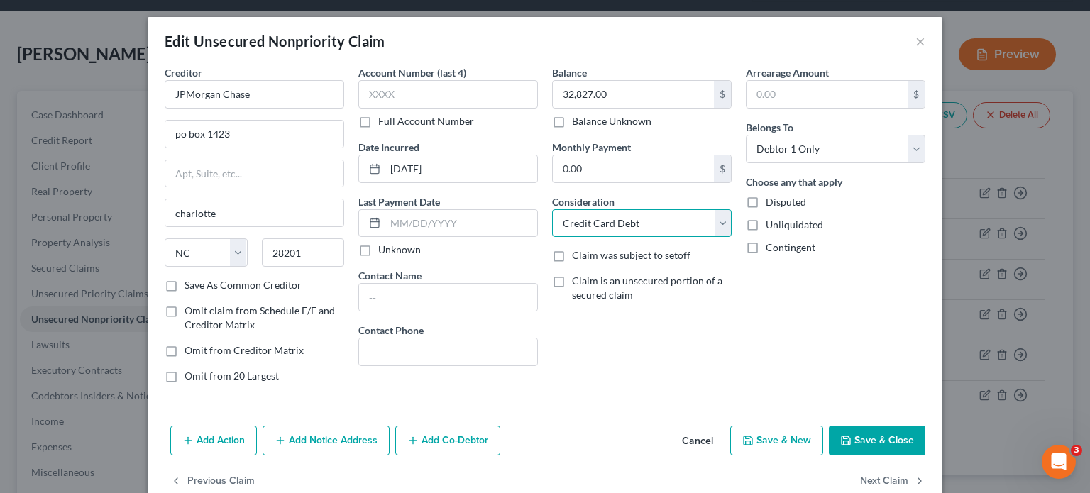
click at [718, 228] on select "Select Cable / Satellite Services Collection Agency Credit Card Debt Debt Couns…" at bounding box center [642, 223] width 180 height 28
select select "14"
click at [552, 209] on select "Select Cable / Satellite Services Collection Agency Credit Card Debt Debt Couns…" at bounding box center [642, 223] width 180 height 28
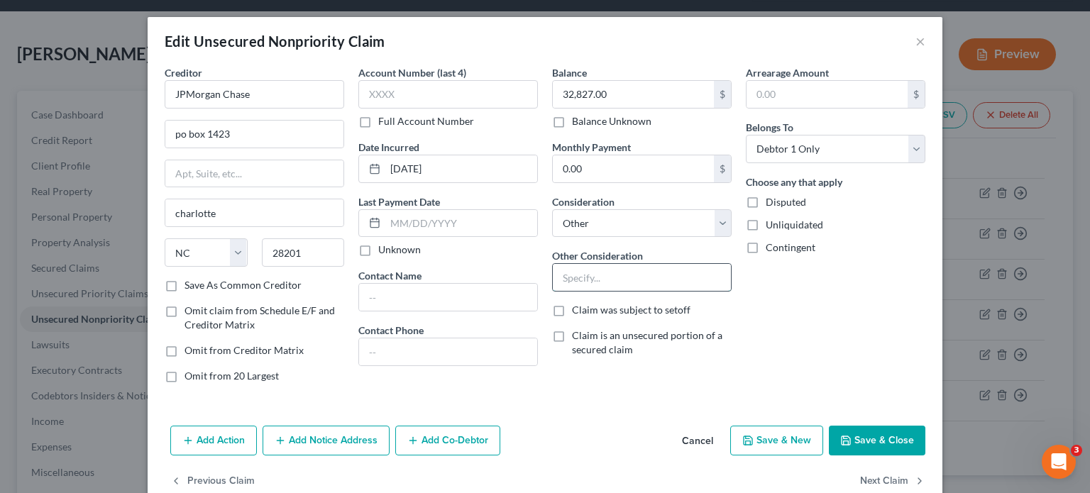
click at [612, 275] on input "text" at bounding box center [642, 277] width 178 height 27
type input "Guaranty on business debt"
click at [912, 152] on select "Select Debtor 1 Only Debtor 2 Only Debtor 1 And Debtor 2 Only At Least One Of T…" at bounding box center [836, 149] width 180 height 28
select select "3"
click at [746, 135] on select "Select Debtor 1 Only Debtor 2 Only Debtor 1 And Debtor 2 Only At Least One Of T…" at bounding box center [836, 149] width 180 height 28
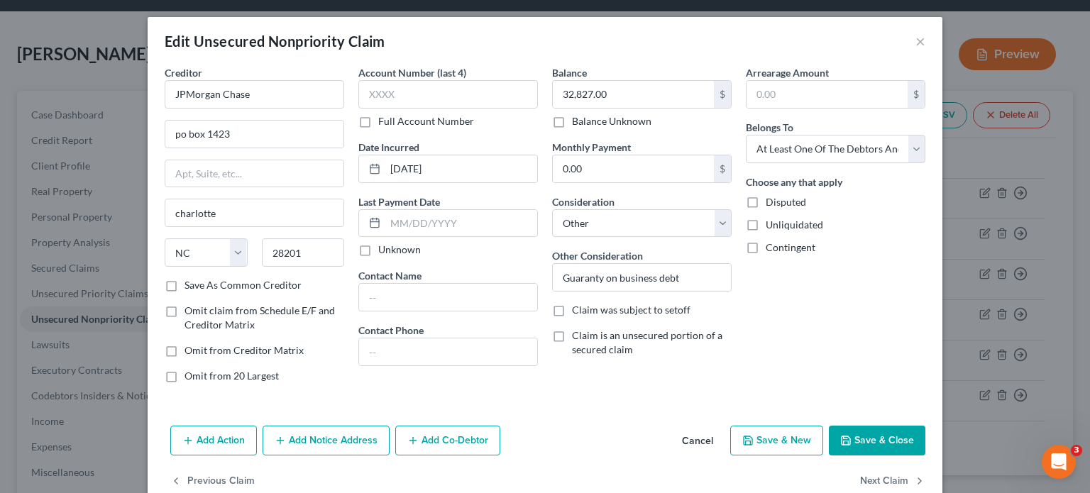
click at [862, 443] on button "Save & Close" at bounding box center [877, 441] width 96 height 30
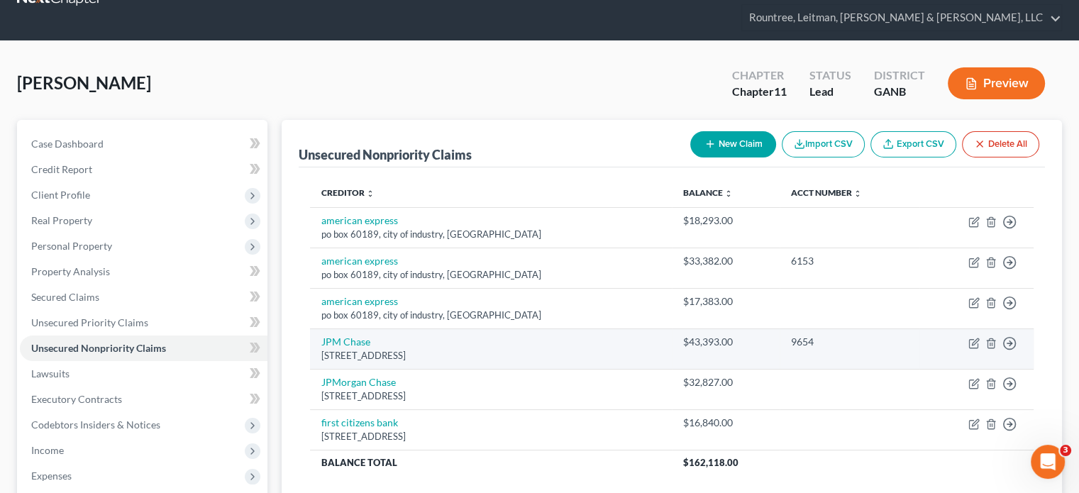
scroll to position [0, 0]
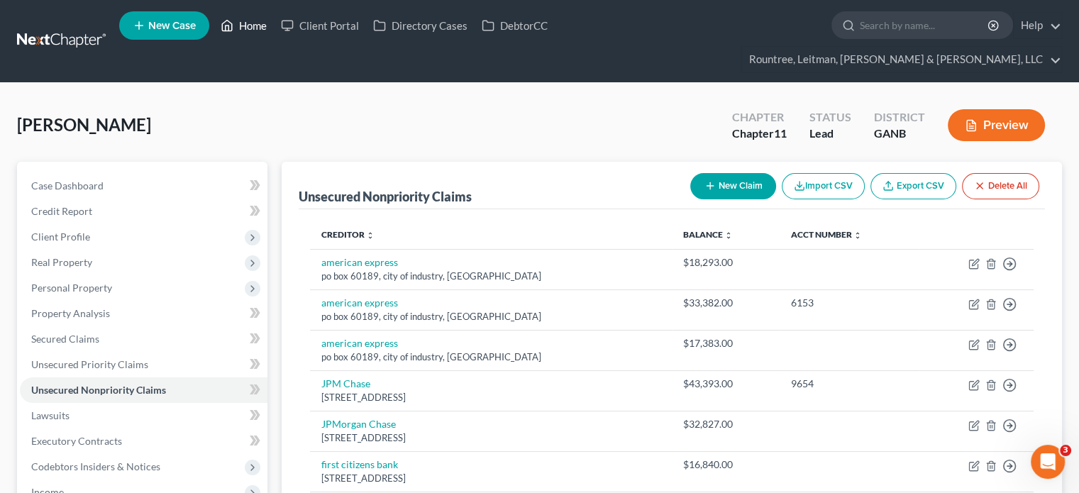
click at [245, 23] on link "Home" at bounding box center [244, 26] width 60 height 26
click at [253, 25] on link "Home" at bounding box center [244, 26] width 60 height 26
click at [248, 31] on link "Home" at bounding box center [244, 26] width 60 height 26
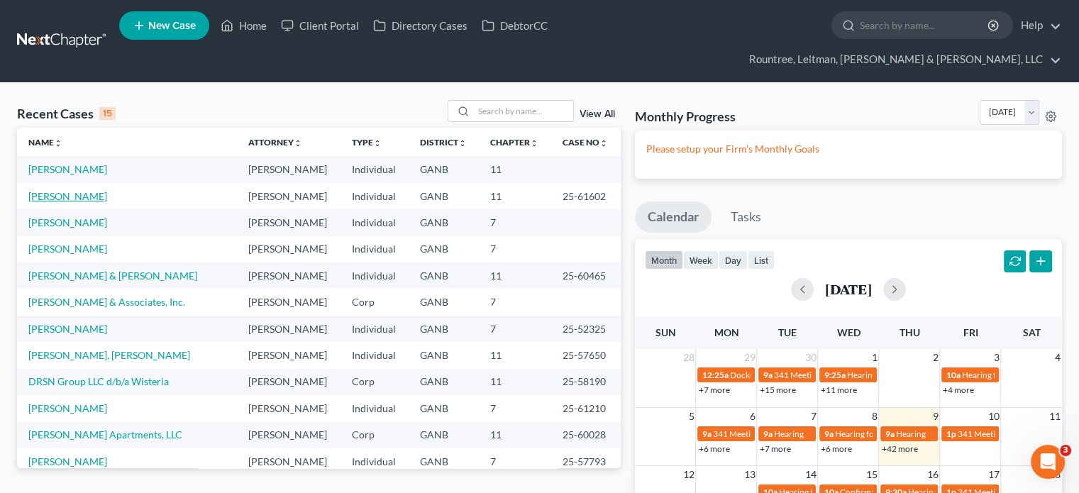
click at [53, 190] on link "[PERSON_NAME]" at bounding box center [67, 196] width 79 height 12
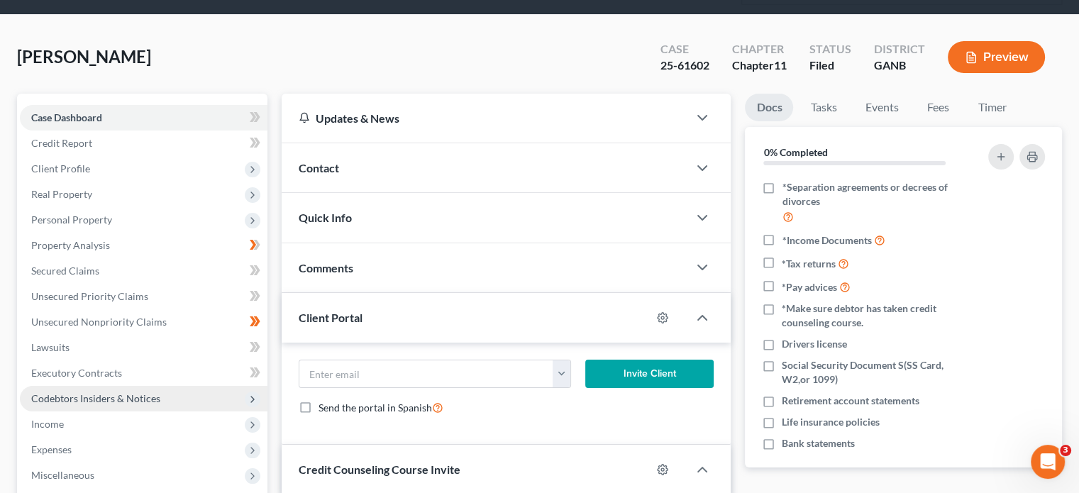
scroll to position [71, 0]
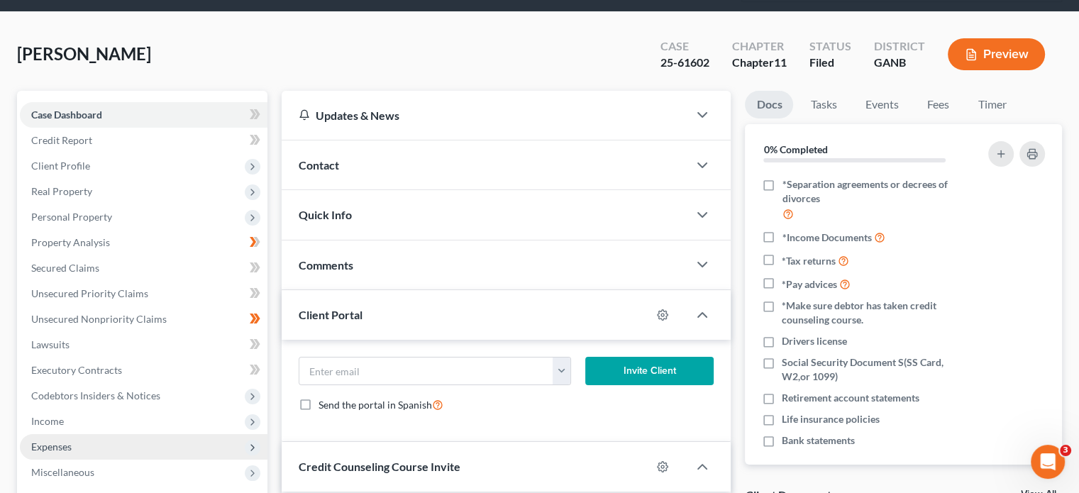
click at [39, 441] on span "Expenses" at bounding box center [51, 447] width 40 height 12
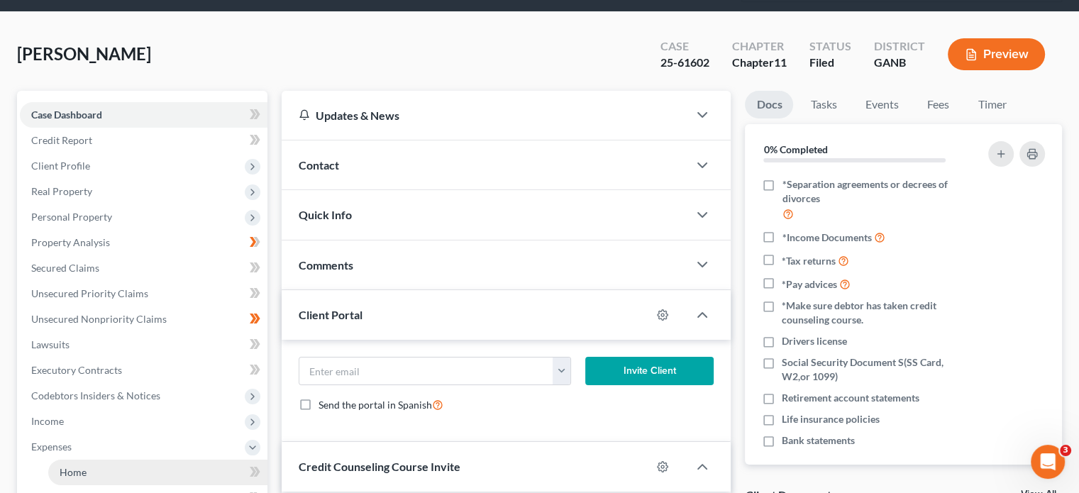
click at [94, 460] on link "Home" at bounding box center [157, 473] width 219 height 26
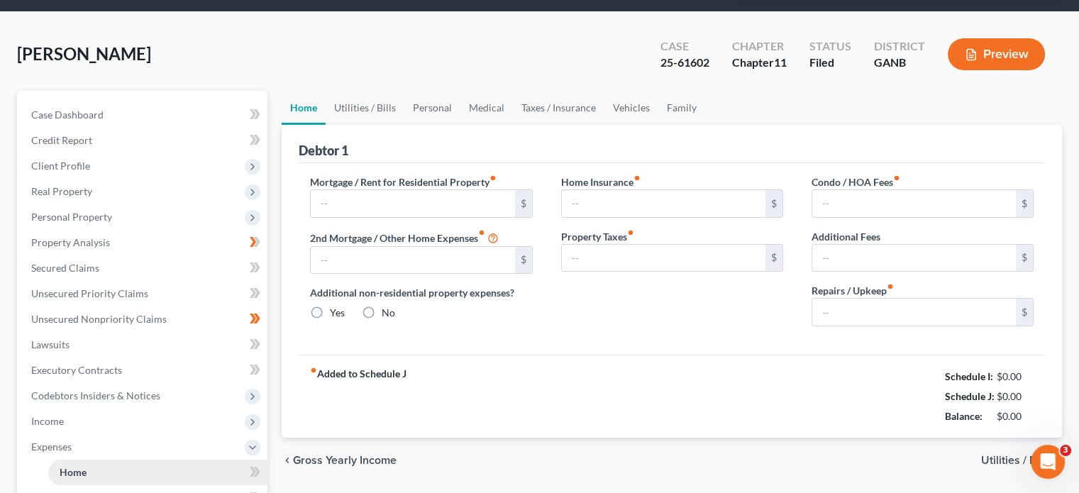
type input "7,942.16"
type input "0.00"
radio input "true"
type input "0.00"
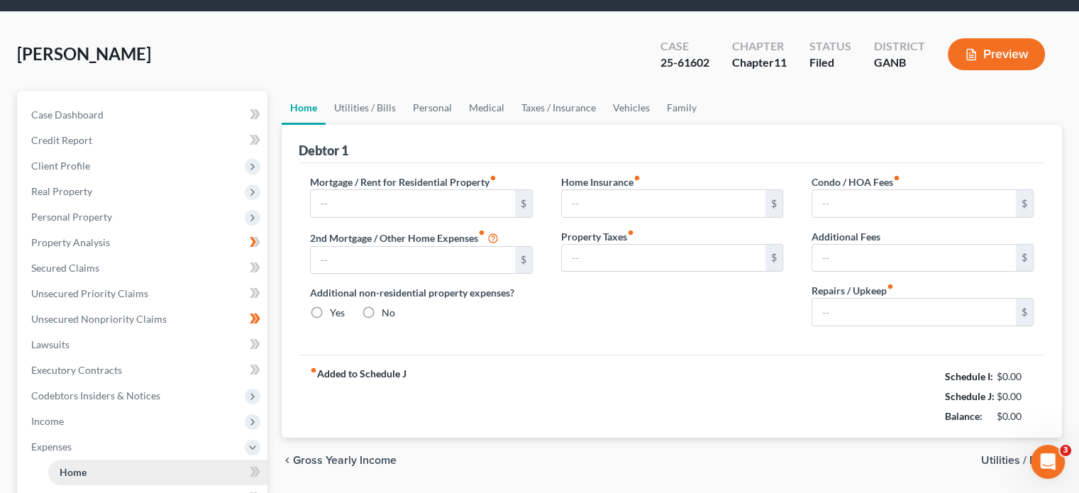
type input "150.00"
type input "0.00"
type input "255.00"
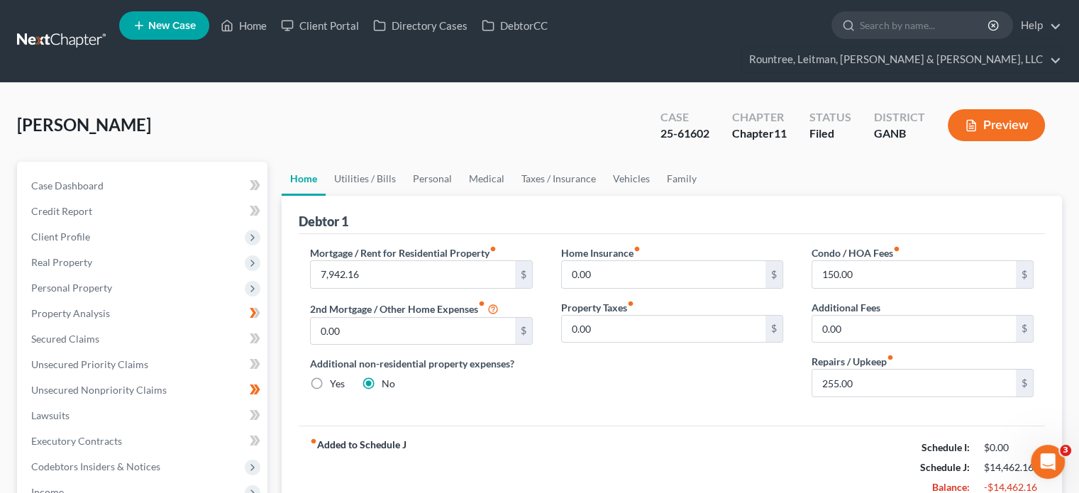
scroll to position [140, 0]
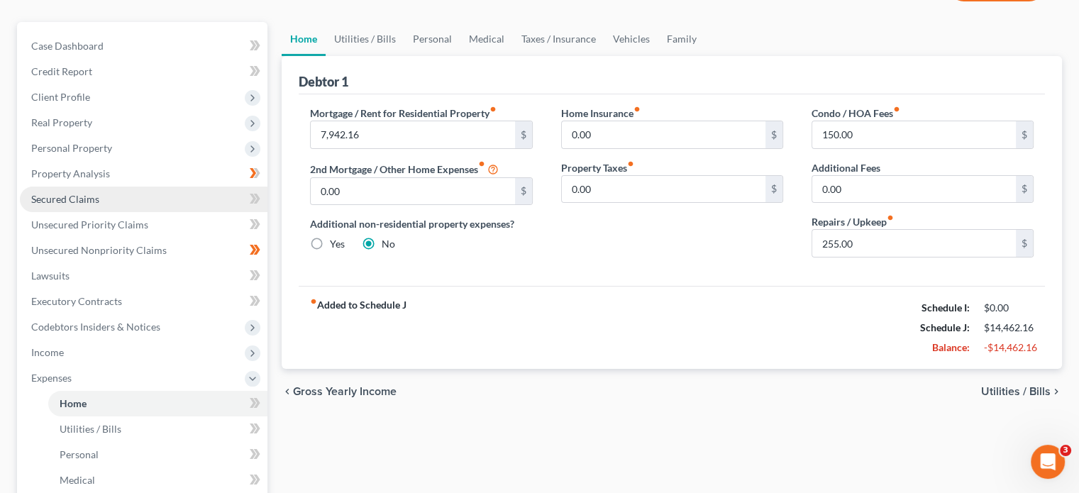
click at [62, 193] on span "Secured Claims" at bounding box center [65, 199] width 68 height 12
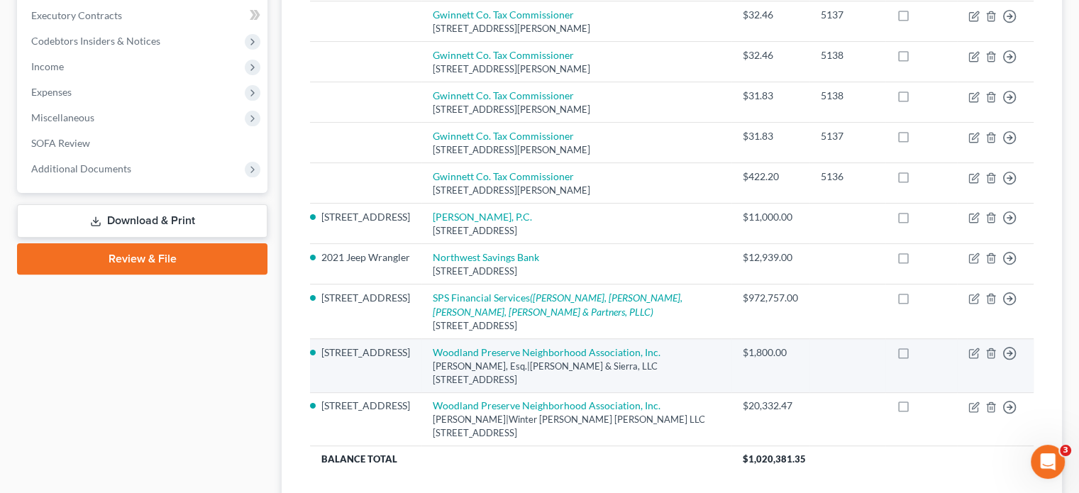
scroll to position [71, 0]
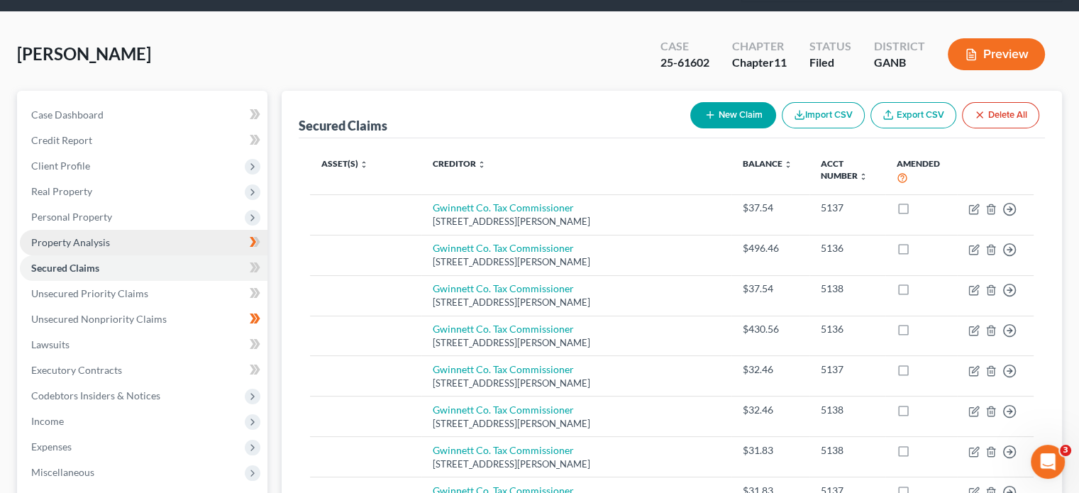
click at [73, 236] on span "Property Analysis" at bounding box center [70, 242] width 79 height 12
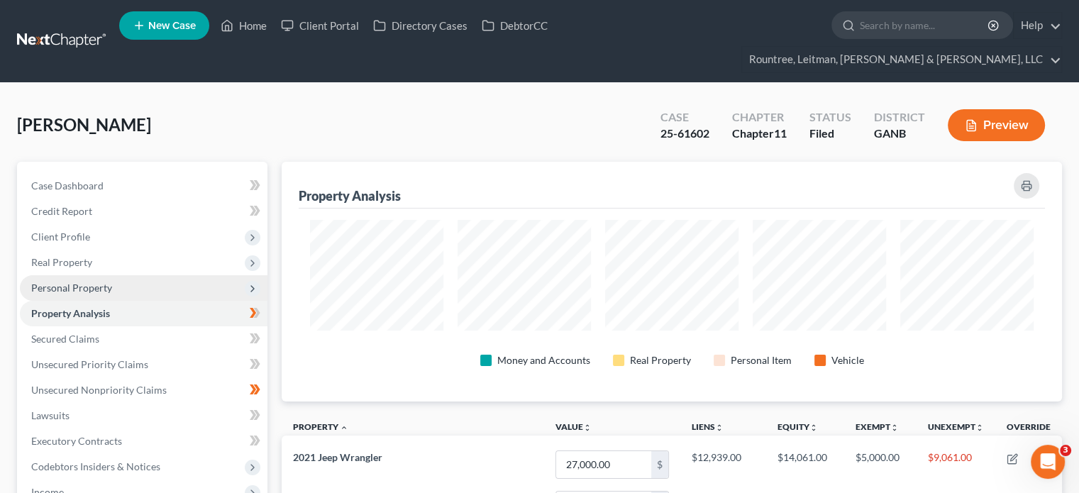
click at [60, 282] on span "Personal Property" at bounding box center [71, 288] width 81 height 12
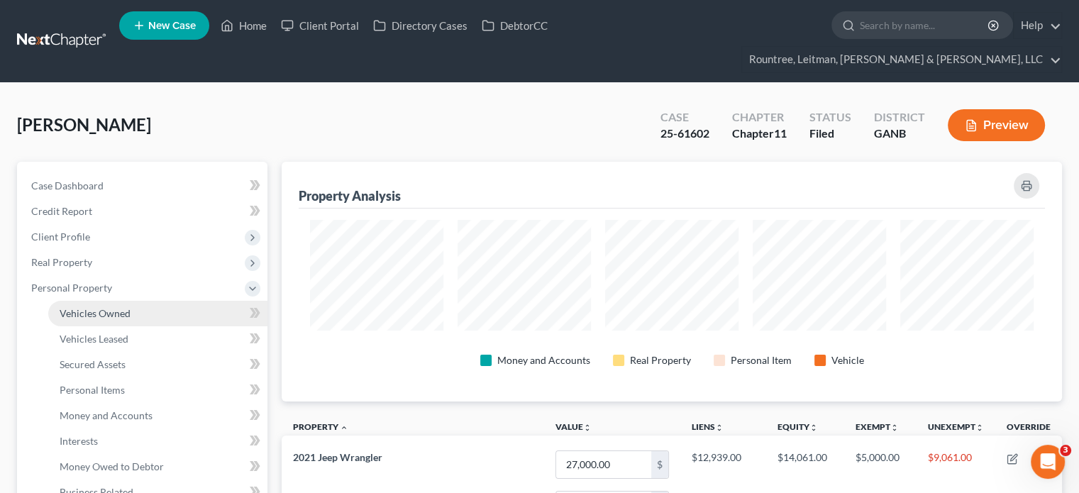
click at [63, 307] on span "Vehicles Owned" at bounding box center [95, 313] width 71 height 12
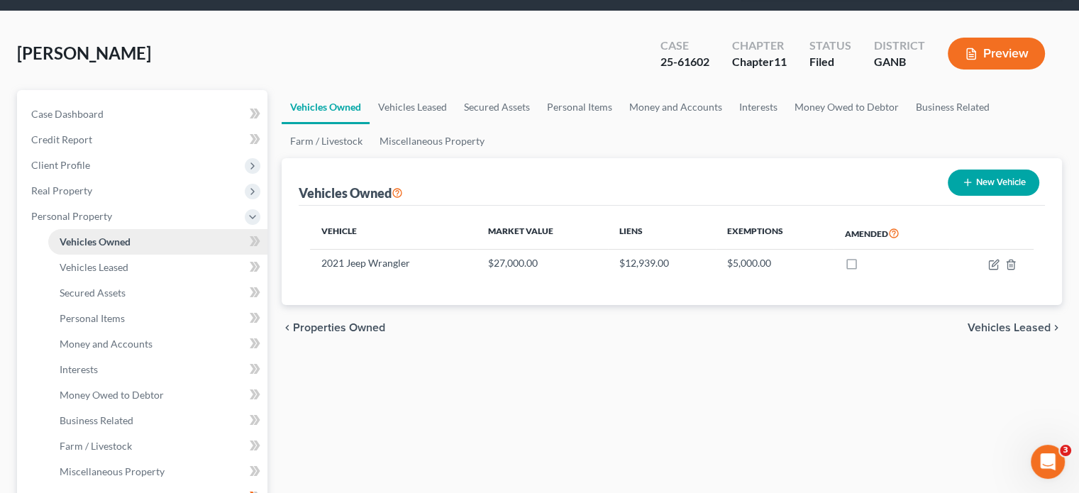
scroll to position [142, 0]
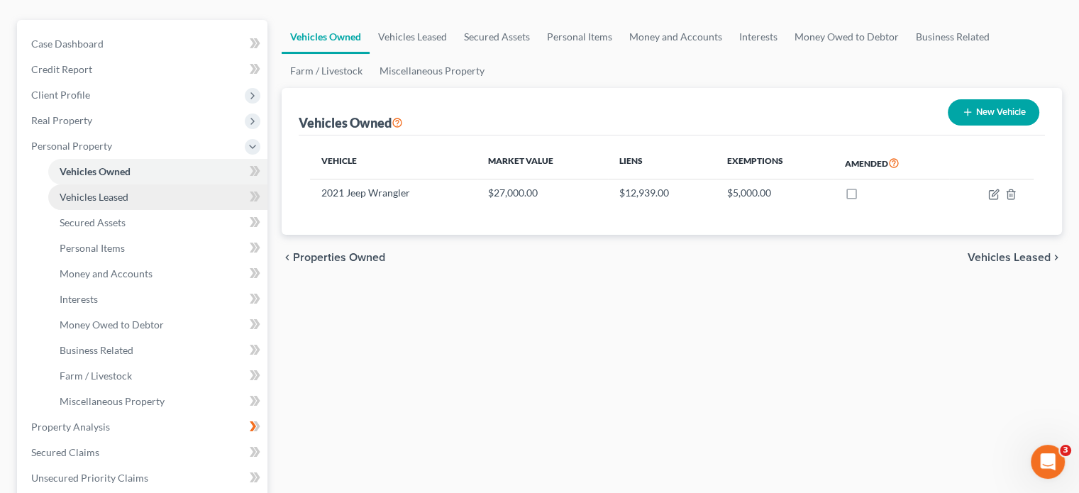
click at [94, 191] on span "Vehicles Leased" at bounding box center [94, 197] width 69 height 12
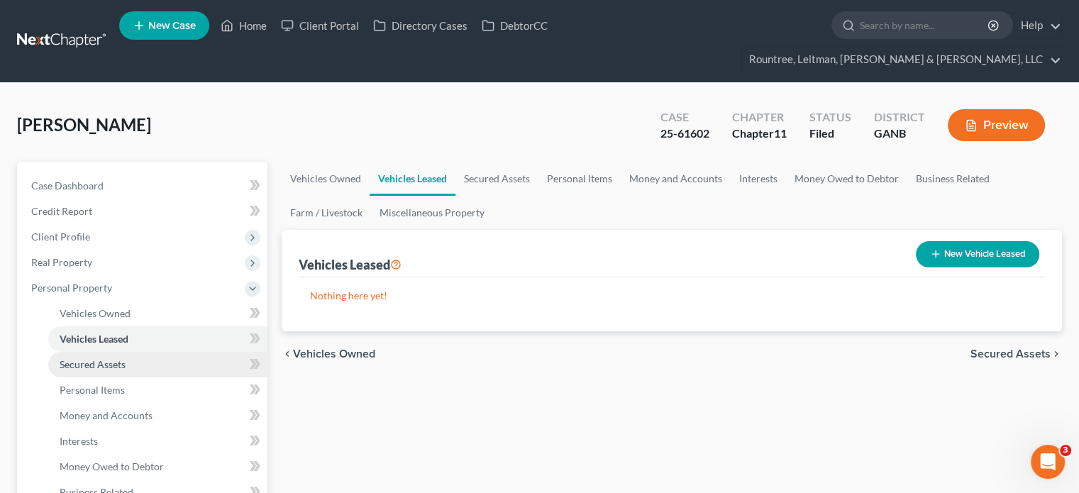
click at [100, 358] on span "Secured Assets" at bounding box center [93, 364] width 66 height 12
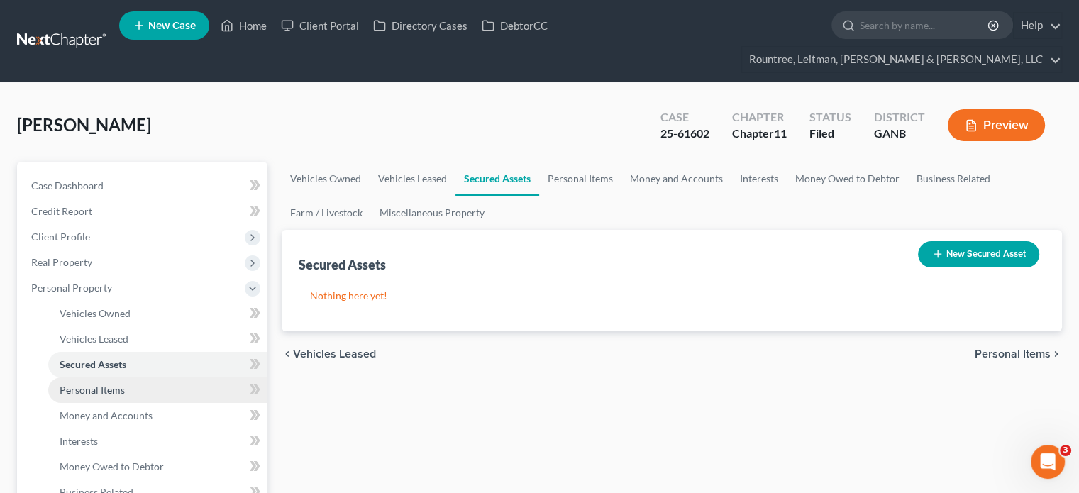
click at [98, 384] on span "Personal Items" at bounding box center [92, 390] width 65 height 12
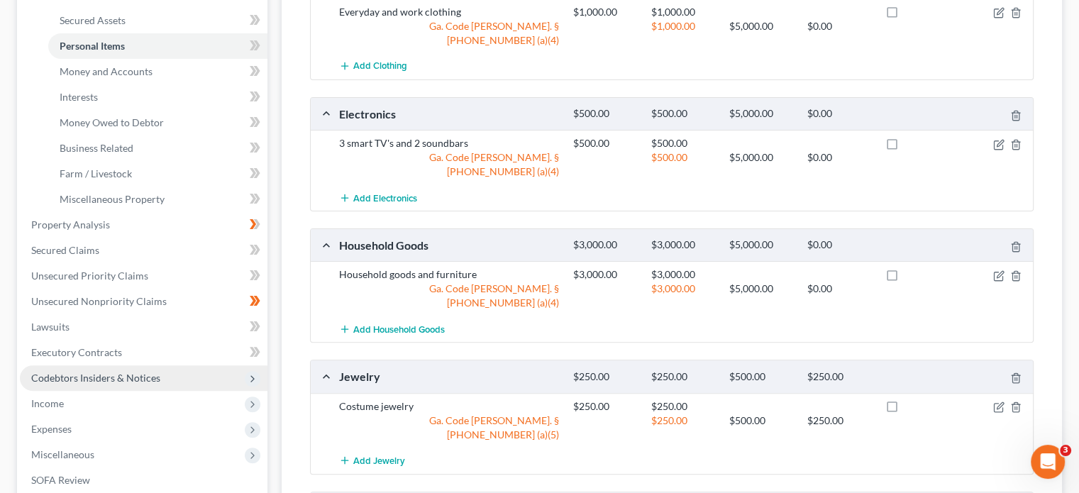
scroll to position [277, 0]
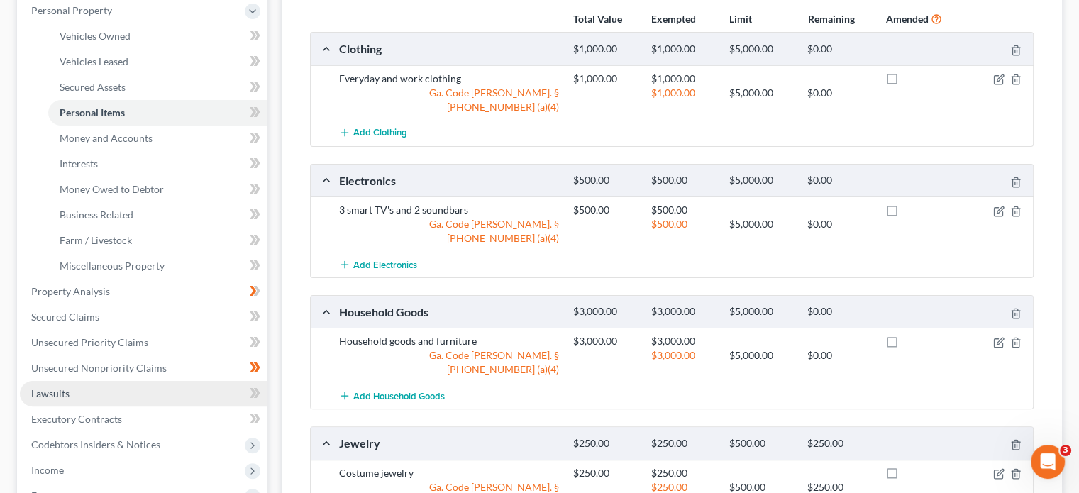
click at [94, 381] on link "Lawsuits" at bounding box center [144, 394] width 248 height 26
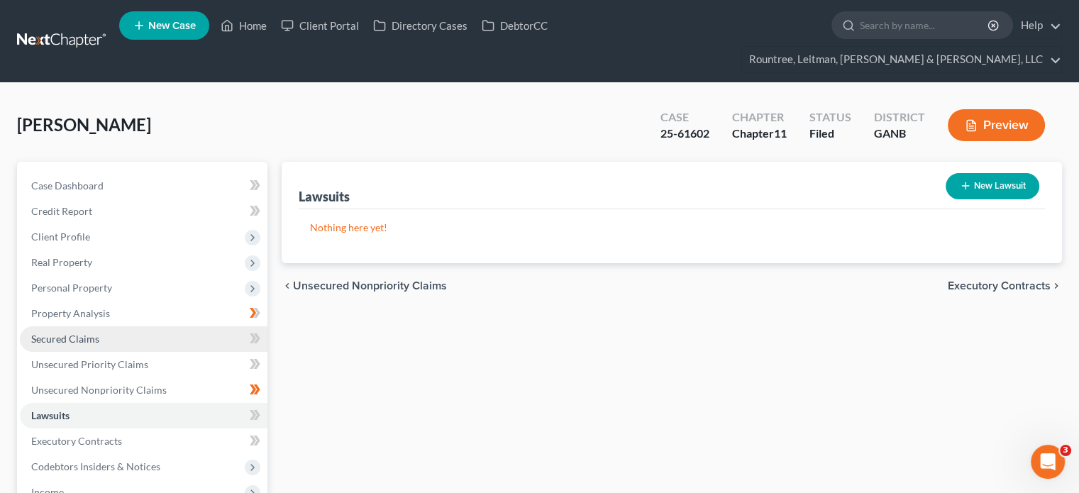
click at [90, 333] on span "Secured Claims" at bounding box center [65, 339] width 68 height 12
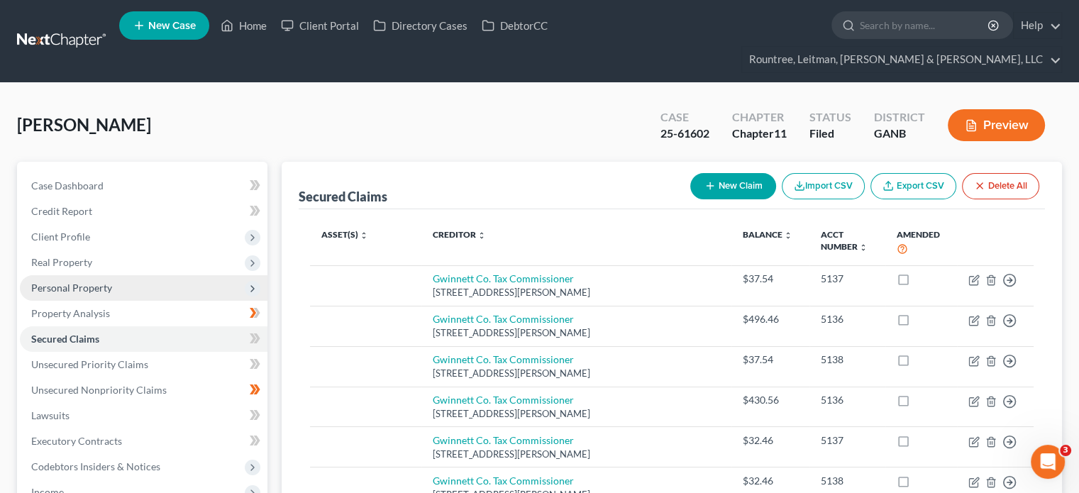
click at [61, 275] on span "Personal Property" at bounding box center [144, 288] width 248 height 26
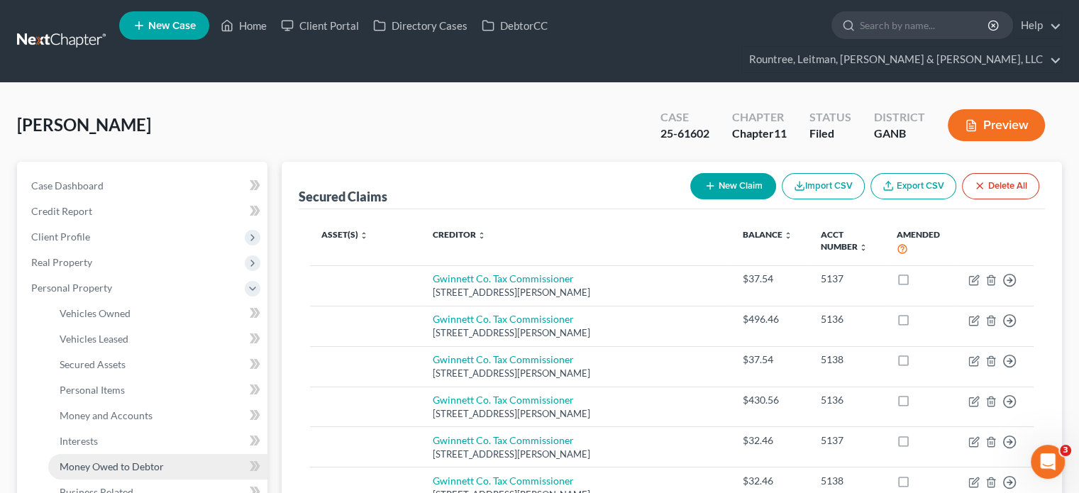
scroll to position [71, 0]
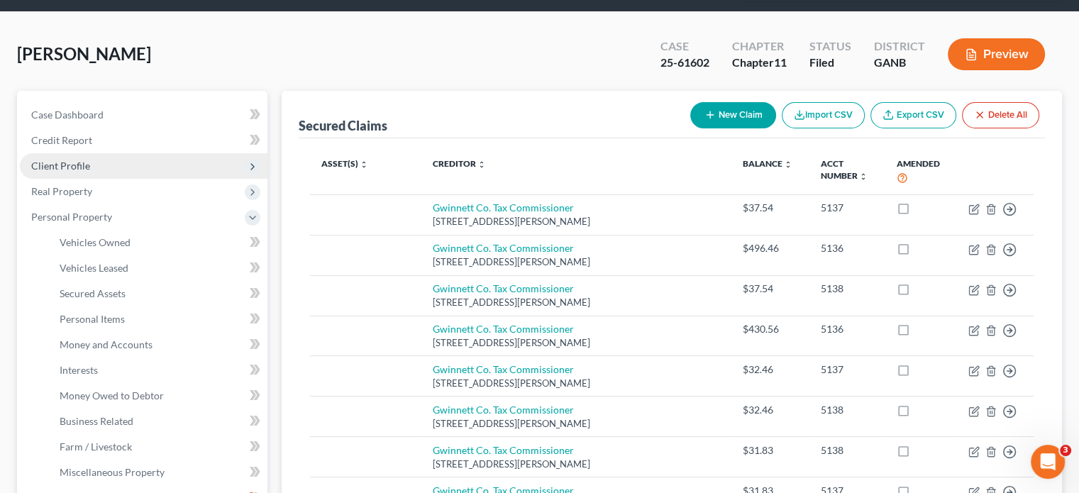
click at [63, 160] on span "Client Profile" at bounding box center [60, 166] width 59 height 12
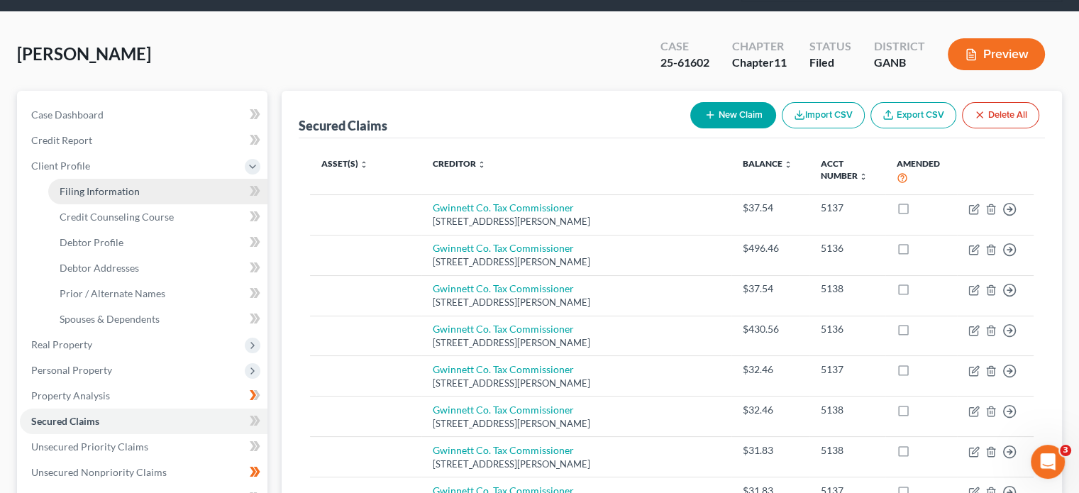
scroll to position [24, 0]
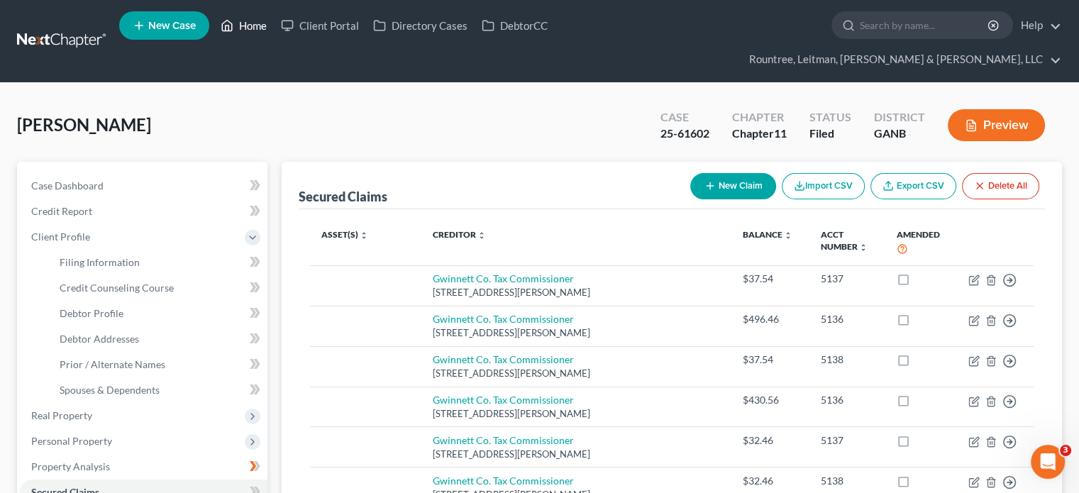
click at [250, 28] on link "Home" at bounding box center [244, 26] width 60 height 26
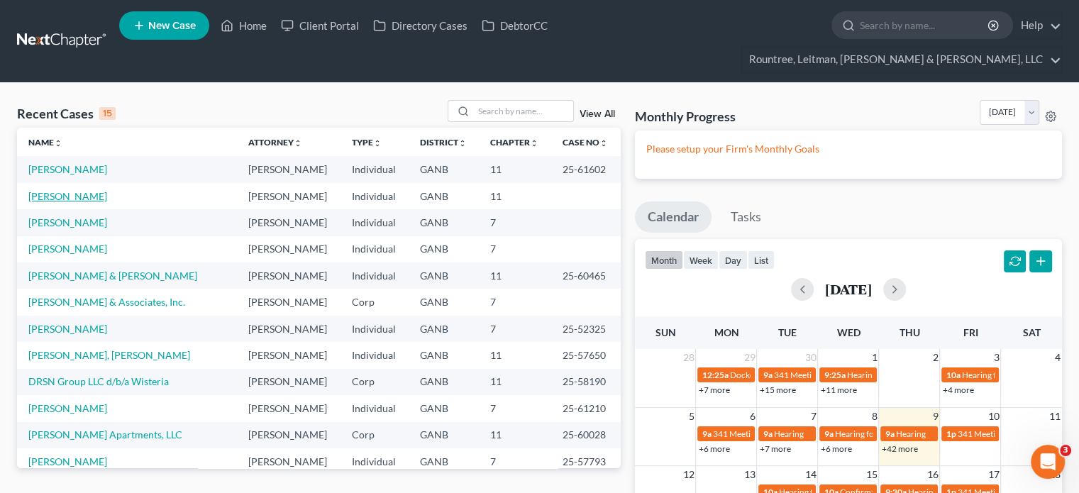
click at [57, 190] on link "[PERSON_NAME]" at bounding box center [67, 196] width 79 height 12
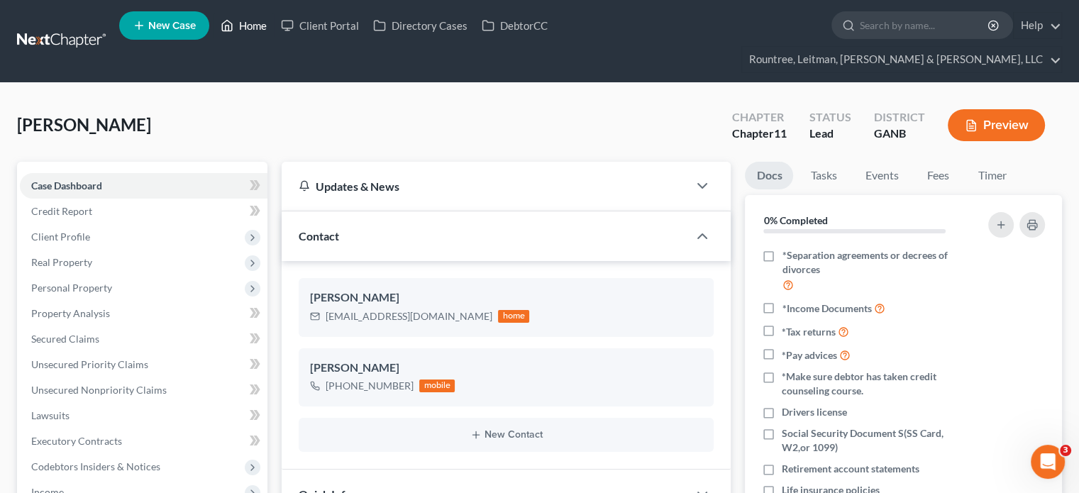
click at [255, 27] on link "Home" at bounding box center [244, 26] width 60 height 26
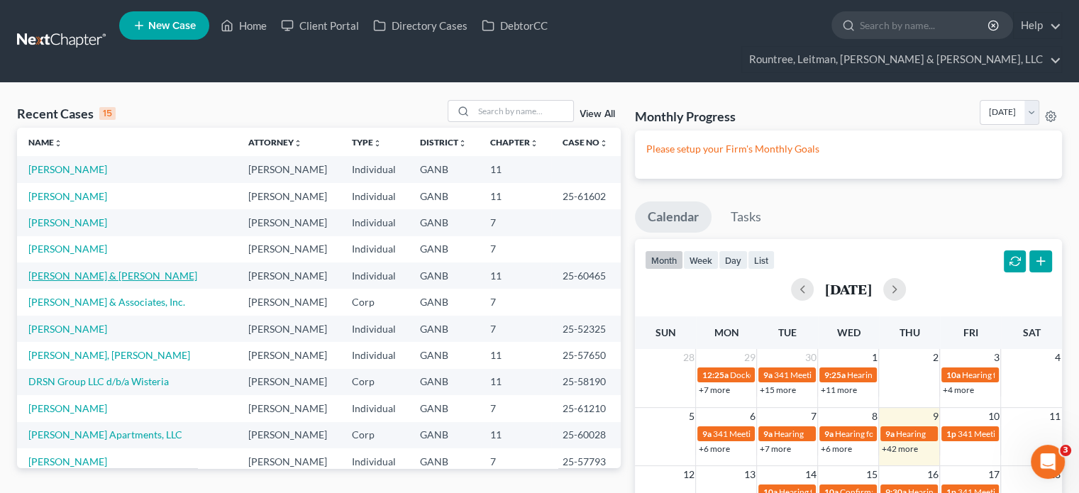
click at [70, 270] on link "[PERSON_NAME] & [PERSON_NAME]" at bounding box center [112, 276] width 169 height 12
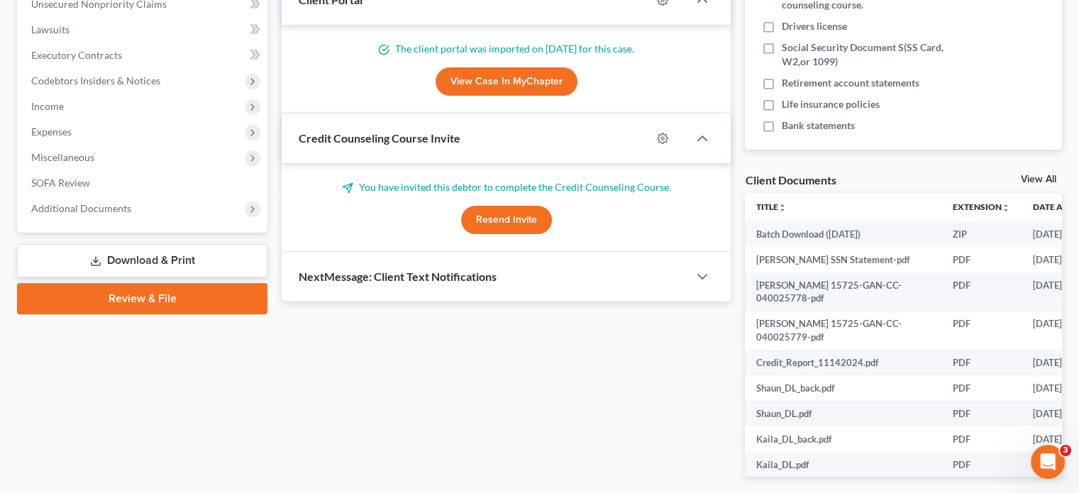
scroll to position [420, 0]
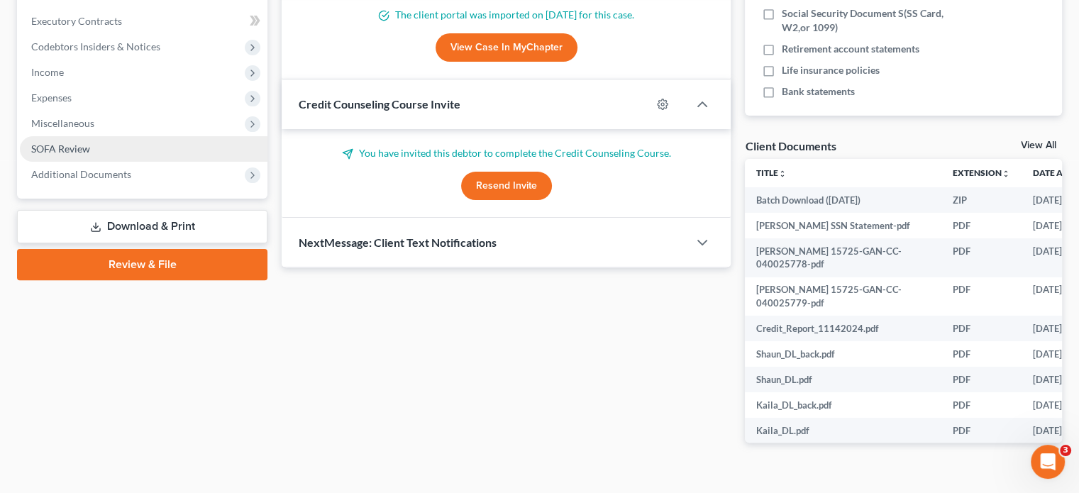
click at [79, 143] on span "SOFA Review" at bounding box center [60, 149] width 59 height 12
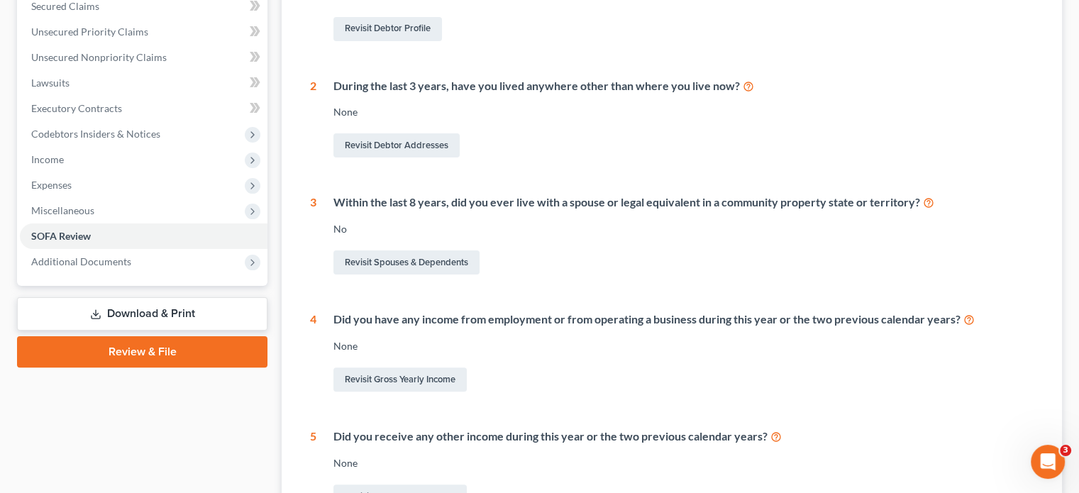
scroll to position [475, 0]
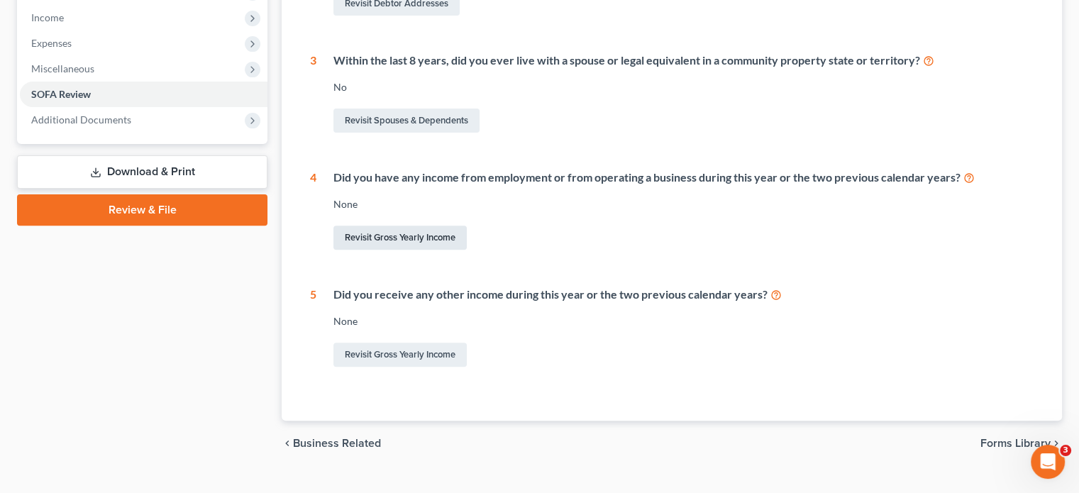
click at [414, 226] on link "Revisit Gross Yearly Income" at bounding box center [399, 238] width 133 height 24
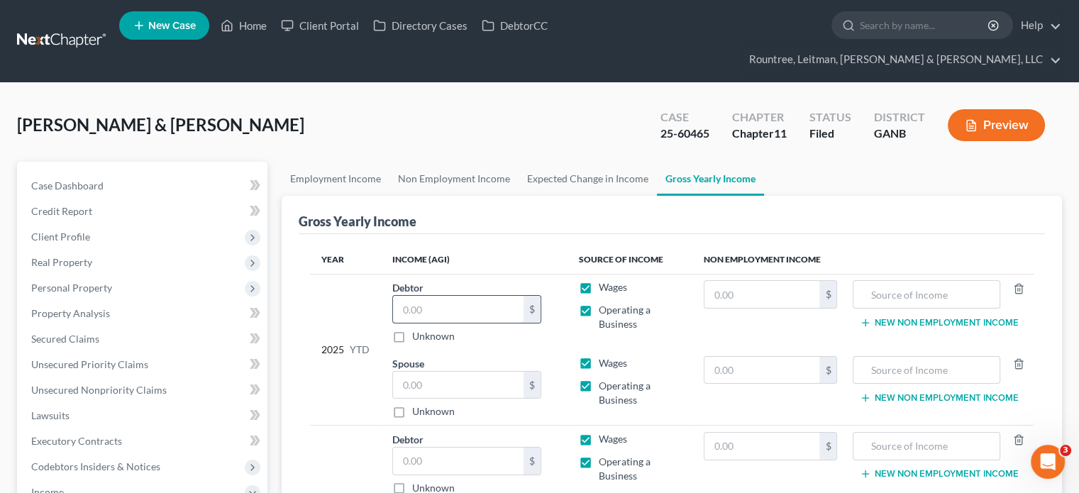
scroll to position [71, 0]
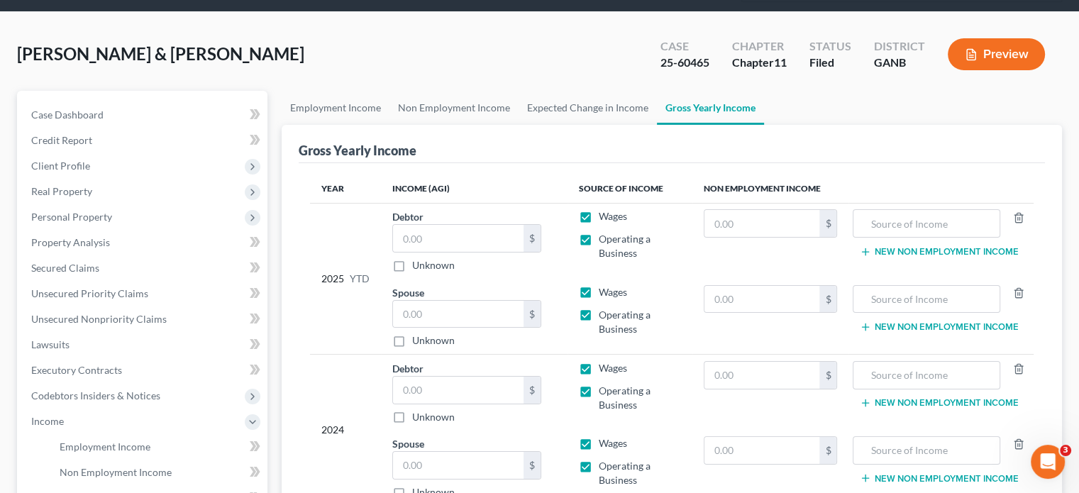
click at [300, 41] on div "[PERSON_NAME] & [PERSON_NAME] Upgraded Case 25-60465 Chapter Chapter 11 Status …" at bounding box center [539, 60] width 1045 height 62
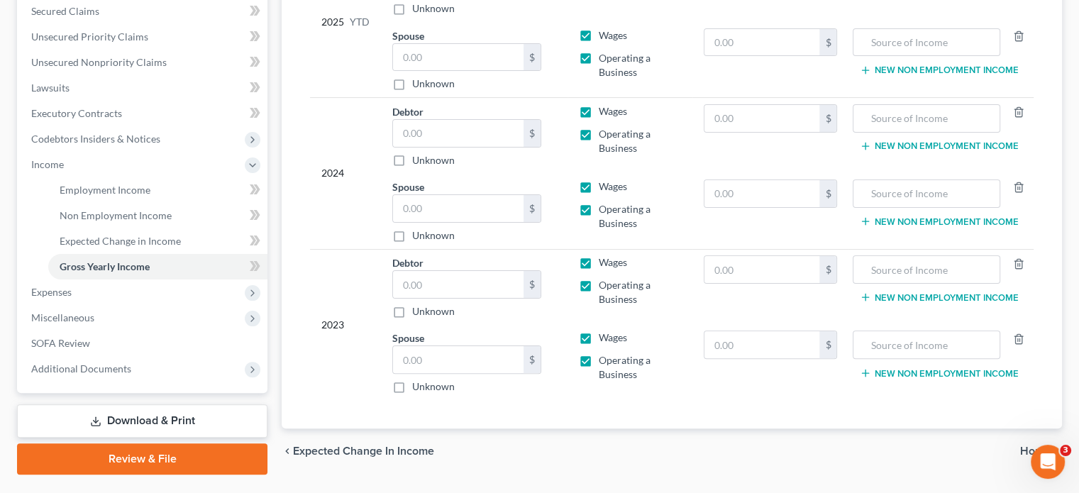
scroll to position [336, 0]
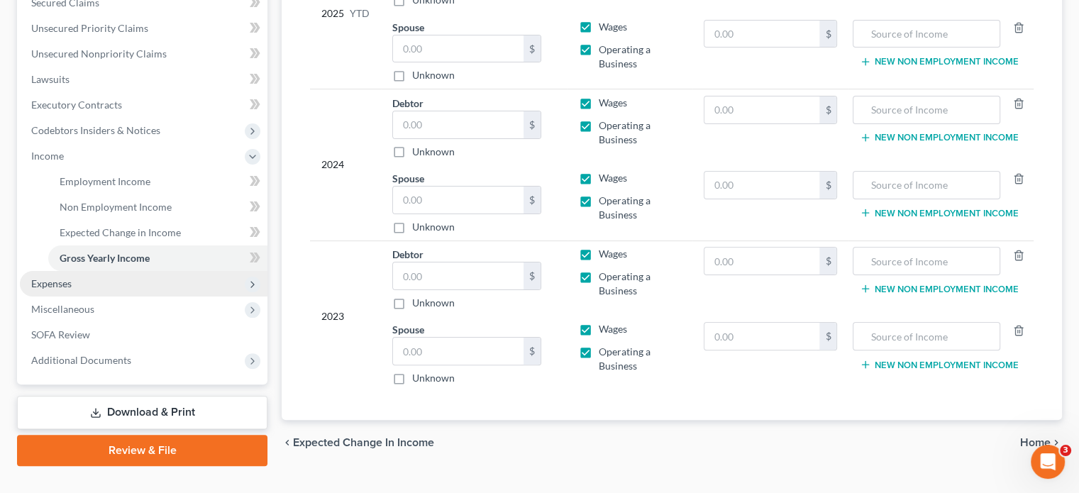
click at [78, 271] on span "Expenses" at bounding box center [144, 284] width 248 height 26
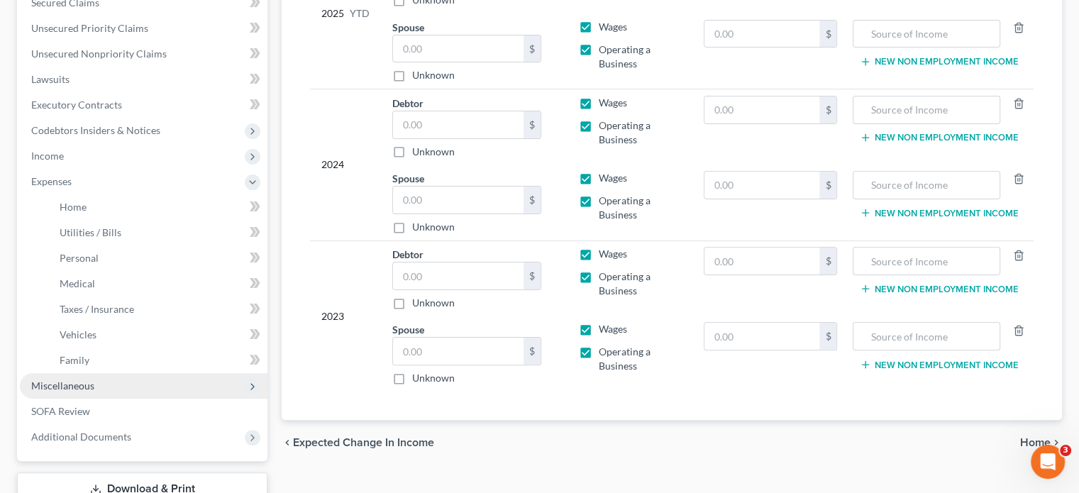
click at [94, 373] on span "Miscellaneous" at bounding box center [144, 386] width 248 height 26
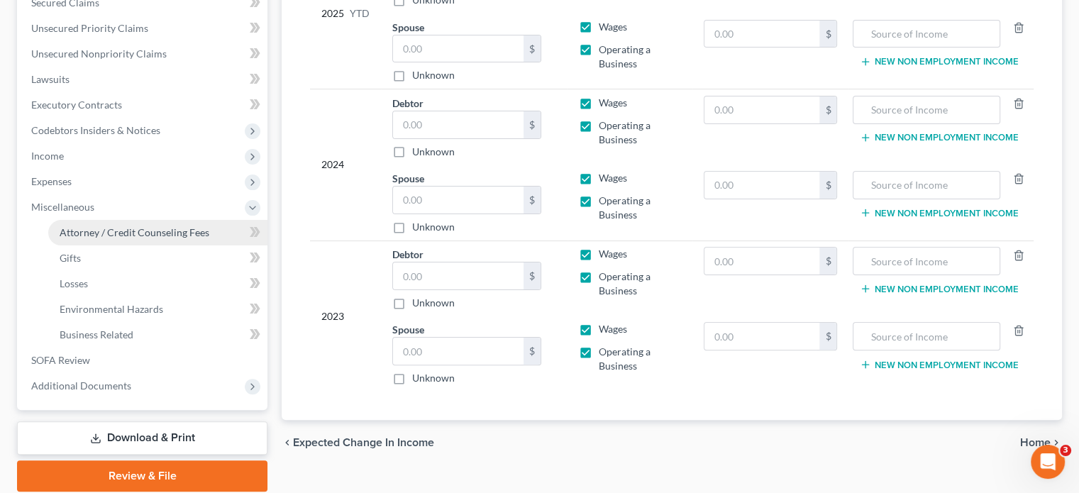
click at [150, 226] on span "Attorney / Credit Counseling Fees" at bounding box center [135, 232] width 150 height 12
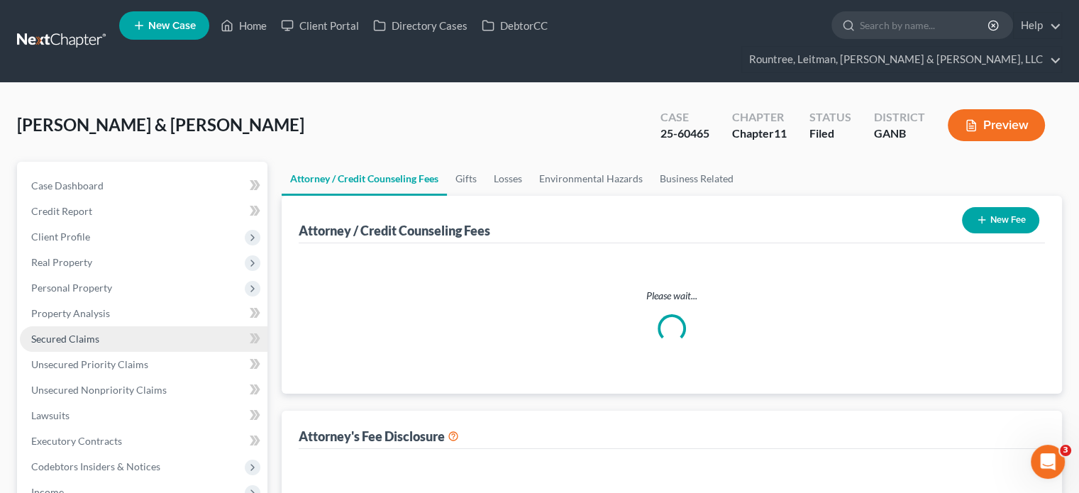
select select "2"
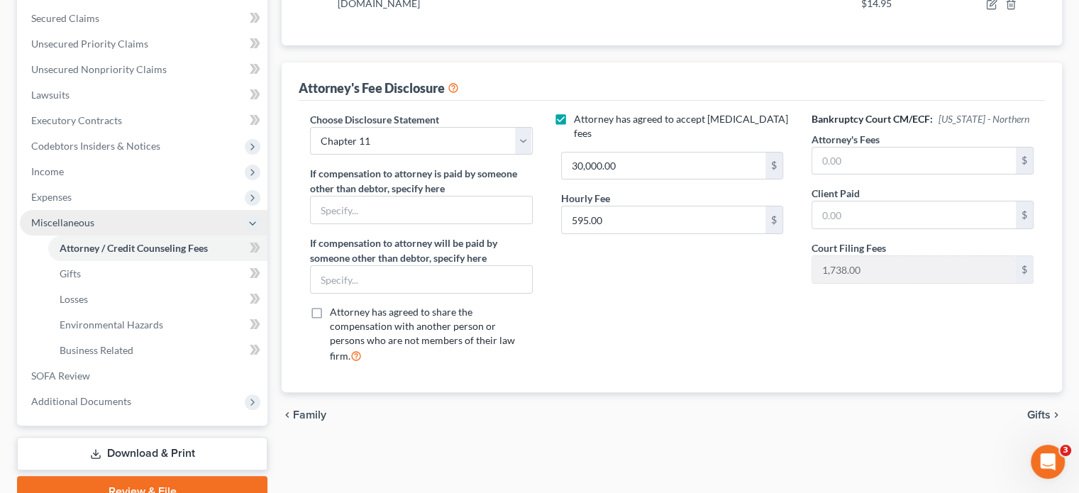
scroll to position [355, 0]
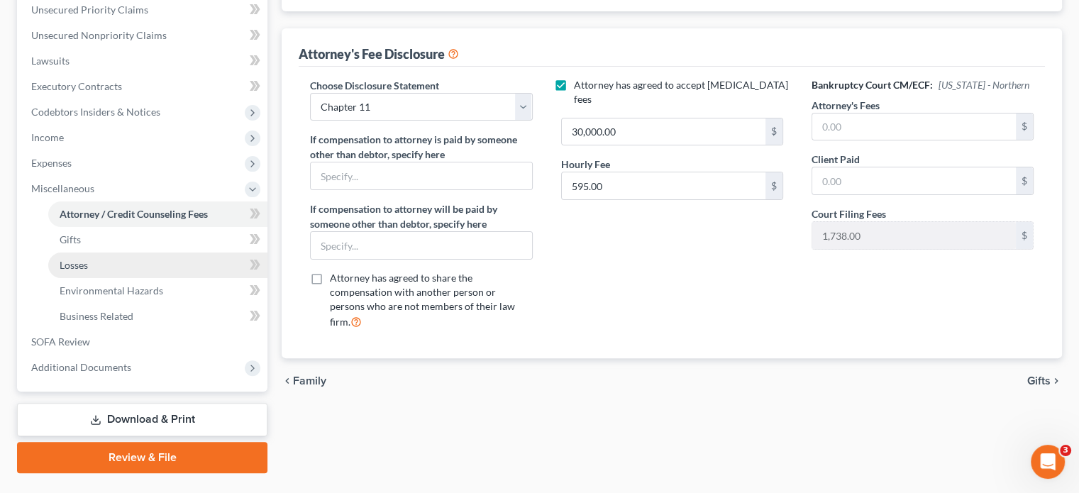
click at [88, 259] on span "Losses" at bounding box center [74, 265] width 28 height 12
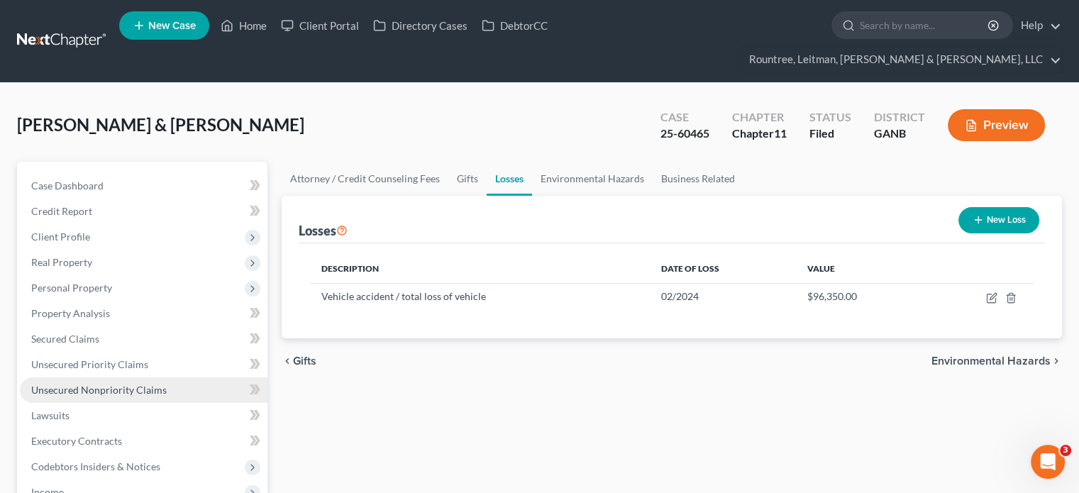
click at [71, 384] on span "Unsecured Nonpriority Claims" at bounding box center [99, 390] width 136 height 12
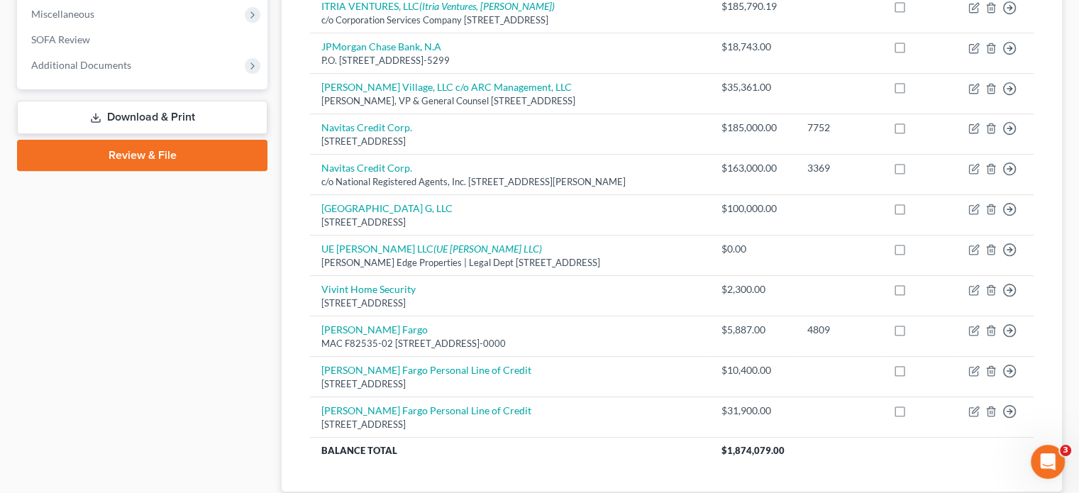
scroll to position [599, 0]
